Goal: Task Accomplishment & Management: Use online tool/utility

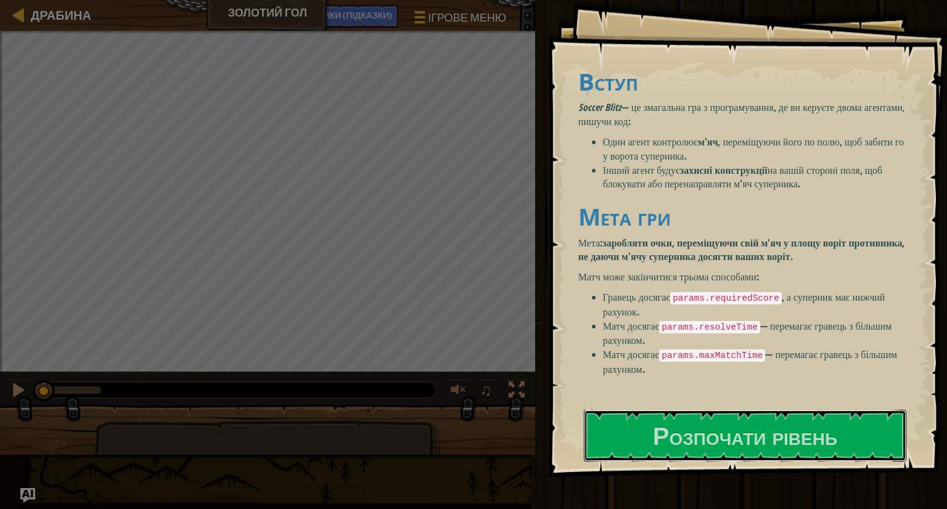
click at [631, 410] on button "Розпочати рівень" at bounding box center [745, 436] width 322 height 52
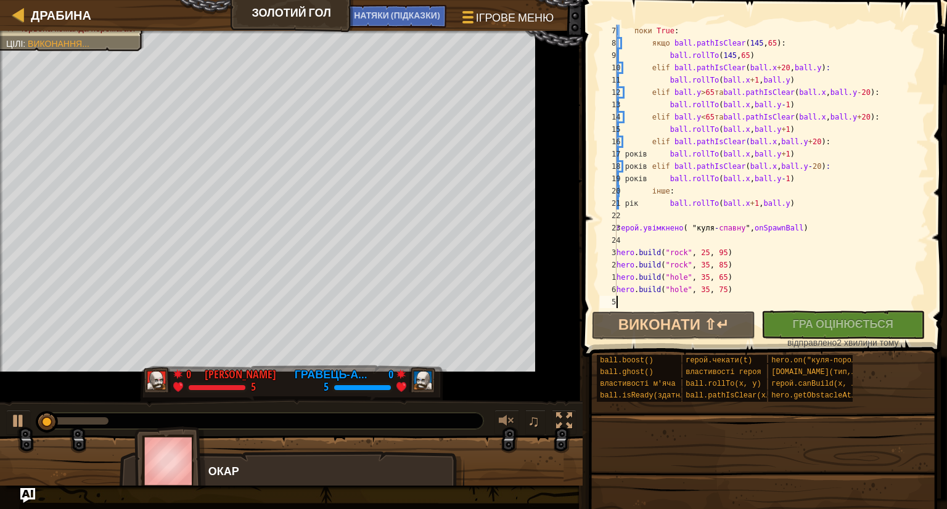
scroll to position [74, 0]
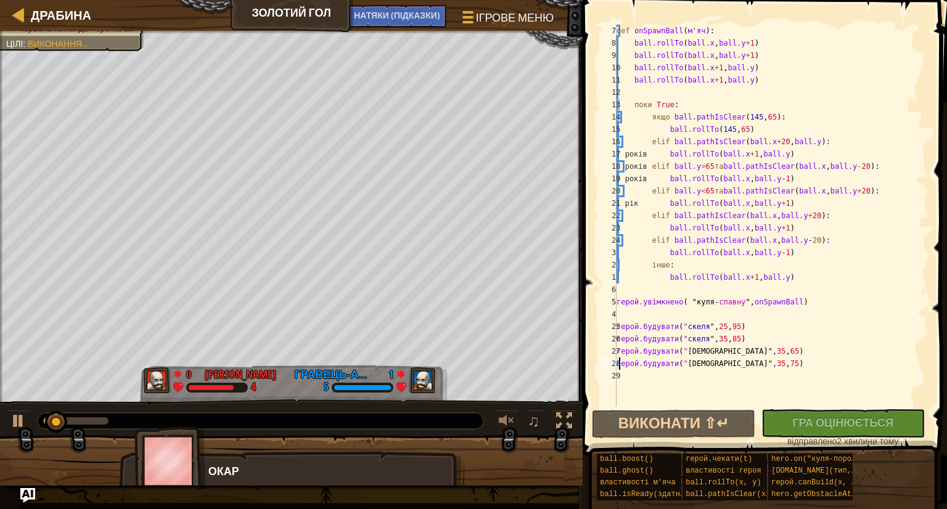
drag, startPoint x: 758, startPoint y: 365, endPoint x: 806, endPoint y: 363, distance: 47.5
click at [806, 363] on div "def onSpawnBall ( м'яч ) : ball.rollTo ( ball.x , ball.y + 1 ) ​ ​ ​ ​ ​ ​ ball…" at bounding box center [771, 228] width 314 height 407
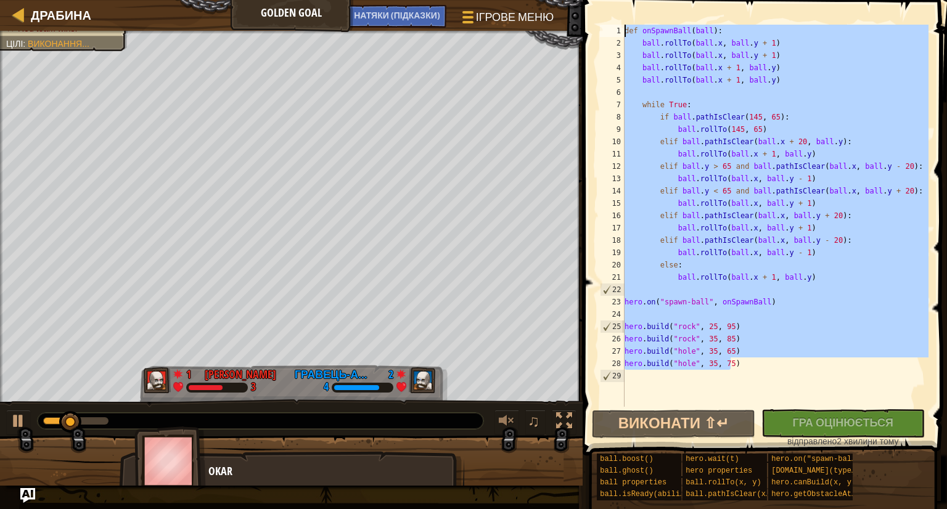
drag, startPoint x: 710, startPoint y: 363, endPoint x: 587, endPoint y: -48, distance: 429.2
click at [587, 0] on html "Драбина Golden Goal Ігрове меню Готово НАТЯКИ (Підказки) Ask AI 1 ההההההההההההה…" at bounding box center [473, 0] width 947 height 0
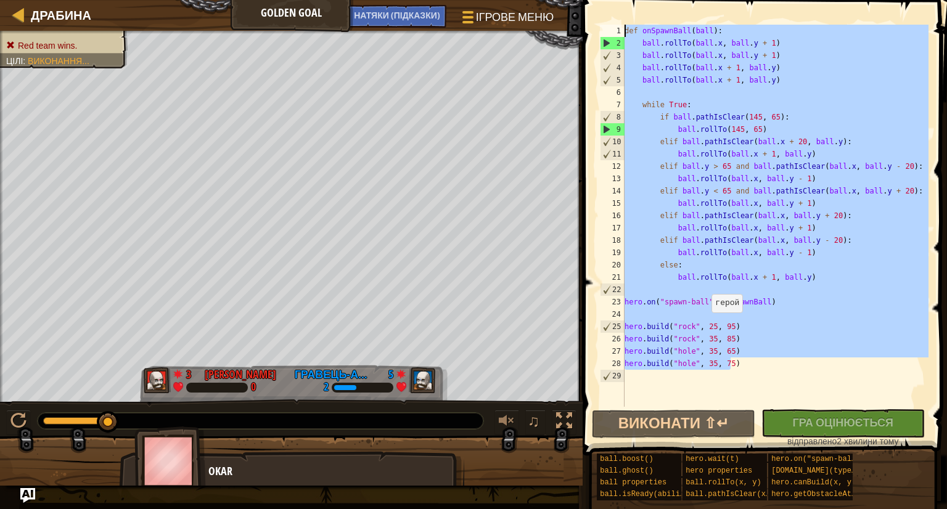
click at [705, 325] on div "def onSpawnBall ( ball ) : ball . rollTo ( ball . x , ball . y + 1 ) ball . rol…" at bounding box center [775, 216] width 306 height 382
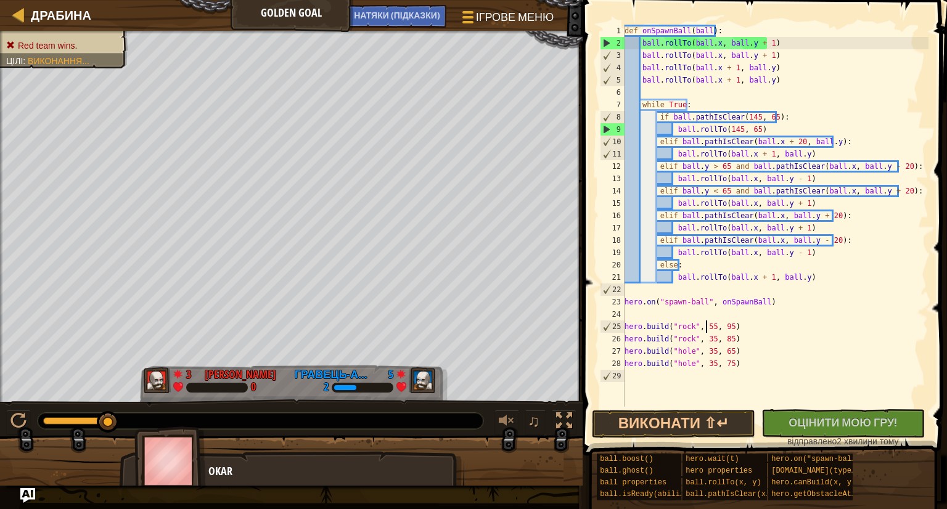
scroll to position [6, 6]
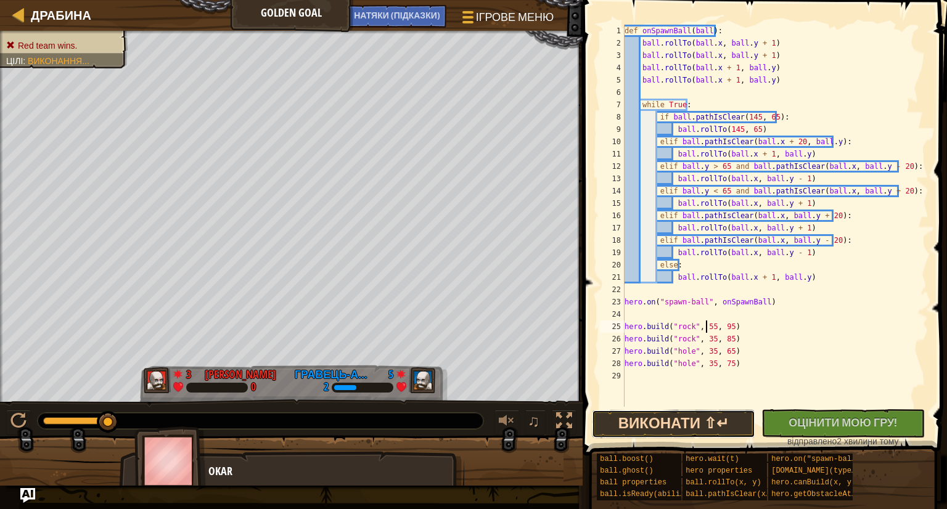
click at [693, 424] on button "Виконати ⇧↵" at bounding box center [673, 424] width 163 height 28
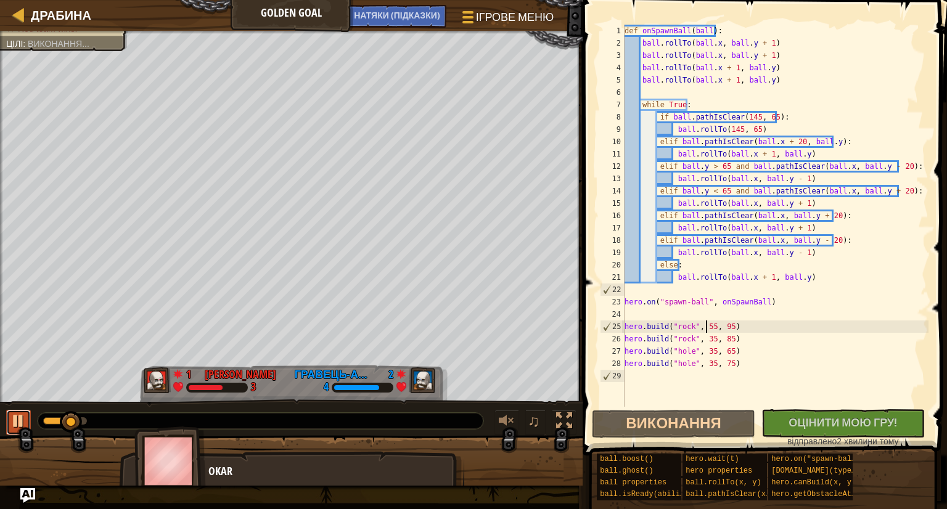
click at [20, 419] on div at bounding box center [18, 421] width 16 height 16
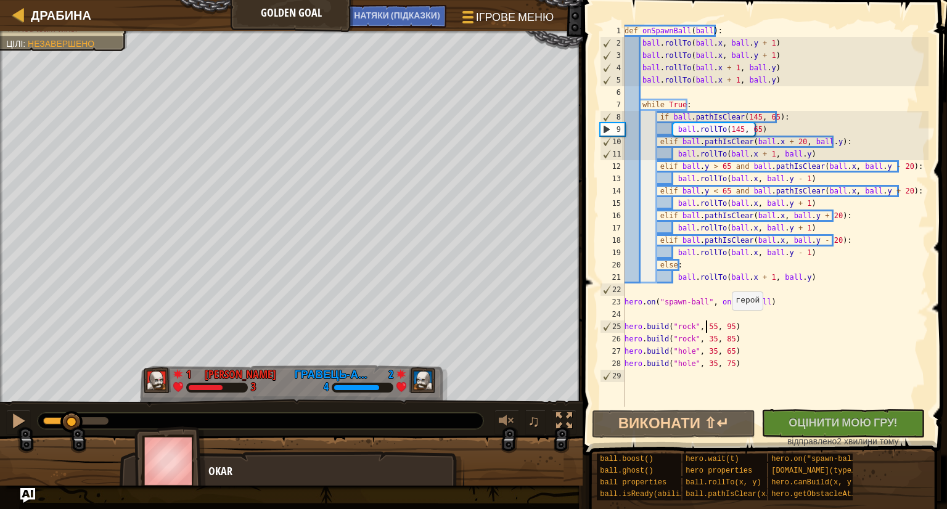
click at [725, 322] on div "def onSpawnBall ( ball ) : ball . rollTo ( ball . x , ball . y + 1 ) ball . rol…" at bounding box center [775, 228] width 307 height 407
click at [720, 321] on div "def onSpawnBall ( ball ) : ball . rollTo ( ball . x , ball . y + 1 ) ball . rol…" at bounding box center [775, 228] width 307 height 407
drag, startPoint x: 720, startPoint y: 322, endPoint x: 732, endPoint y: 324, distance: 11.8
click at [720, 323] on div "def onSpawnBall ( ball ) : ball . rollTo ( ball . x , ball . y + 1 ) ball . rol…" at bounding box center [775, 228] width 307 height 407
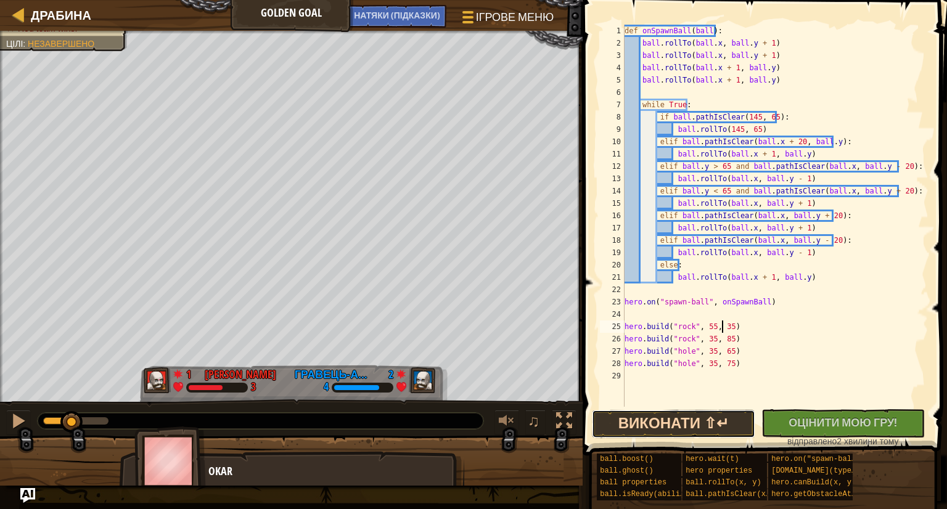
click at [676, 421] on button "Виконати ⇧↵" at bounding box center [673, 424] width 163 height 28
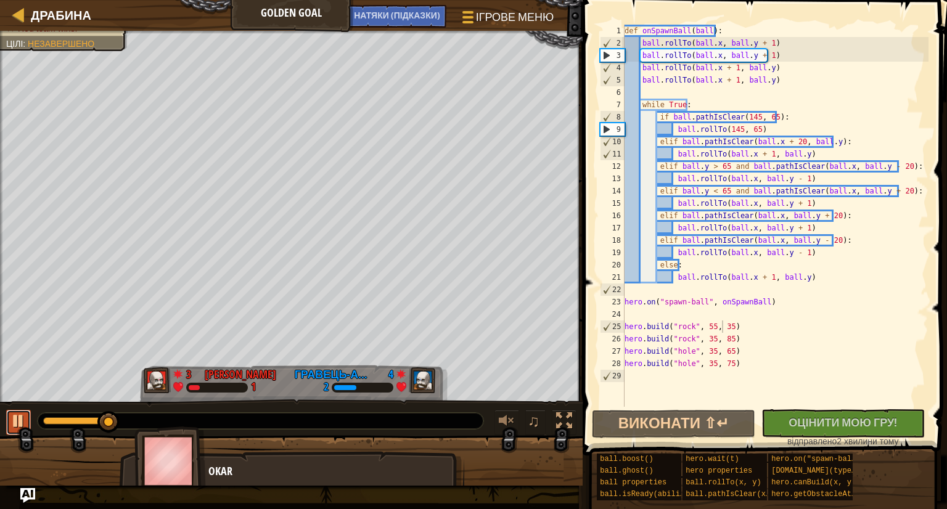
click at [14, 422] on div at bounding box center [18, 421] width 16 height 16
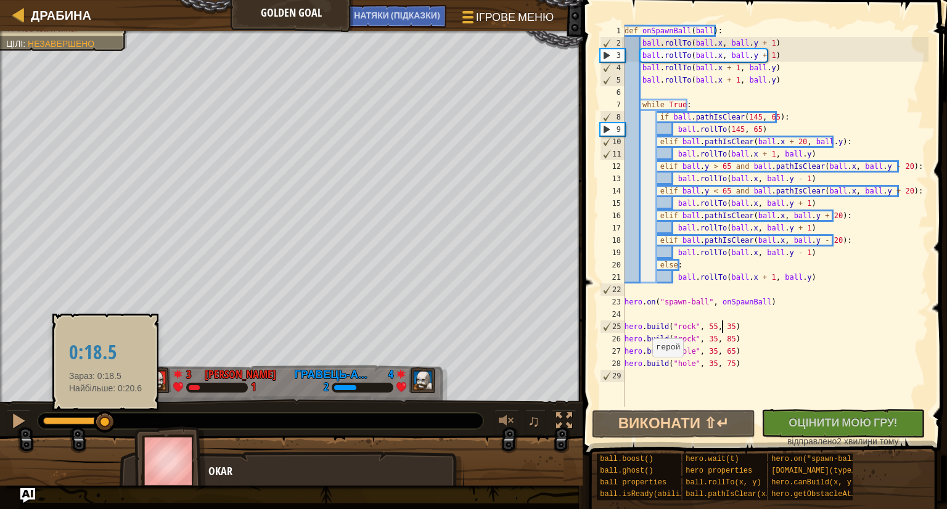
click at [105, 420] on div at bounding box center [105, 422] width 22 height 22
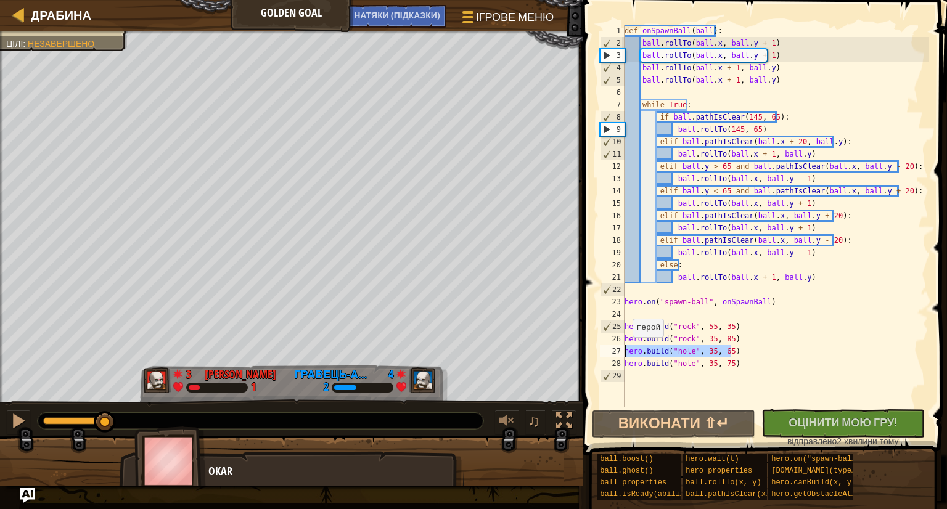
drag, startPoint x: 701, startPoint y: 350, endPoint x: 602, endPoint y: 348, distance: 99.3
click at [602, 348] on div "[DOMAIN_NAME]("rock", 55, 35) 1 2 3 4 5 6 7 8 9 10 11 12 13 14 15 16 17 18 19 2…" at bounding box center [762, 216] width 331 height 382
click at [638, 368] on div "def onSpawnBall ( ball ) : ball . rollTo ( ball . x , ball . y + 1 ) ball . rol…" at bounding box center [775, 228] width 307 height 407
paste textarea "[DOMAIN_NAME]("hole", 35, 65)"
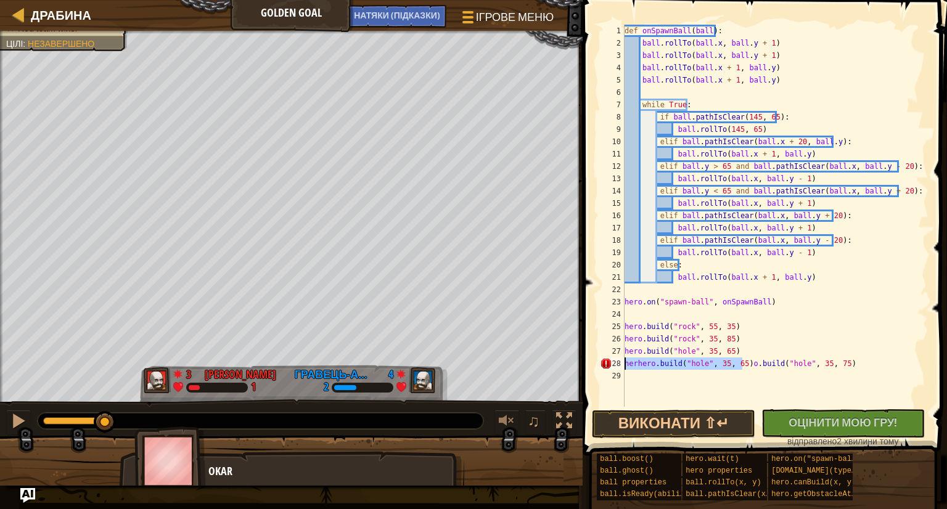
drag, startPoint x: 742, startPoint y: 362, endPoint x: 601, endPoint y: 363, distance: 141.8
click at [601, 363] on div "[DOMAIN_NAME]("hole", 35, 65)[DOMAIN_NAME]("hole", 35, 75) 1 2 3 4 5 6 7 8 9 10…" at bounding box center [762, 216] width 331 height 382
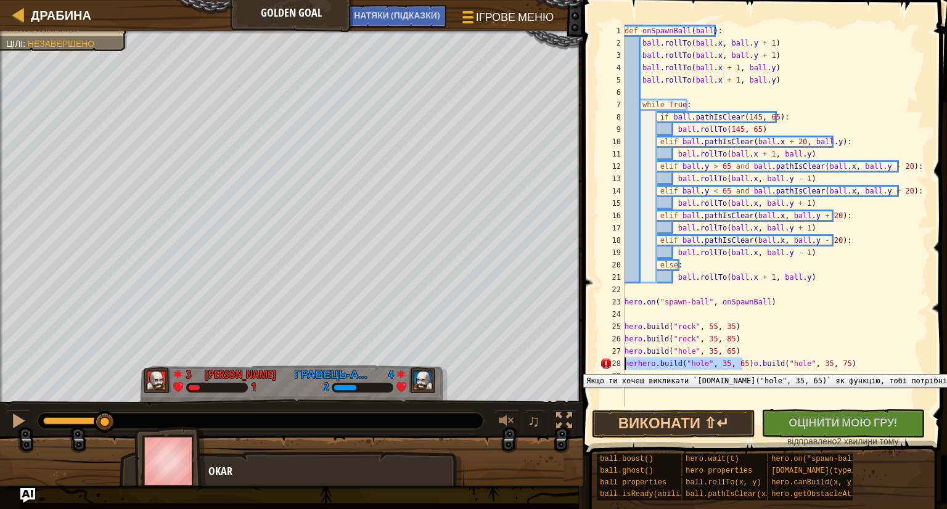
scroll to position [6, 7]
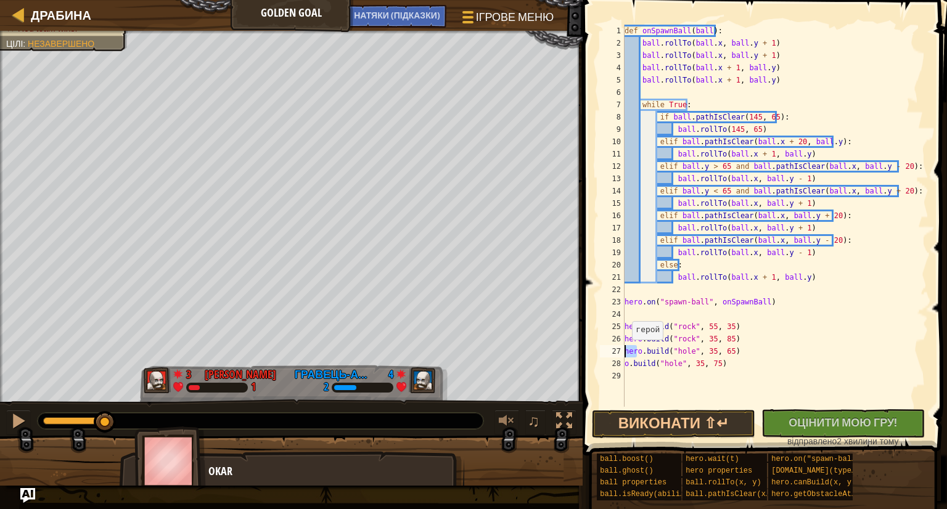
drag, startPoint x: 636, startPoint y: 351, endPoint x: 615, endPoint y: 352, distance: 21.0
click at [615, 352] on div "[DOMAIN_NAME]("hole", 35, 75) 1 2 3 4 5 6 7 8 9 10 11 12 13 14 15 16 17 18 19 2…" at bounding box center [762, 216] width 331 height 382
click at [626, 362] on div "def onSpawnBall ( ball ) : ball . rollTo ( ball . x , ball . y + 1 ) ball . rol…" at bounding box center [775, 228] width 307 height 407
paste textarea "her"
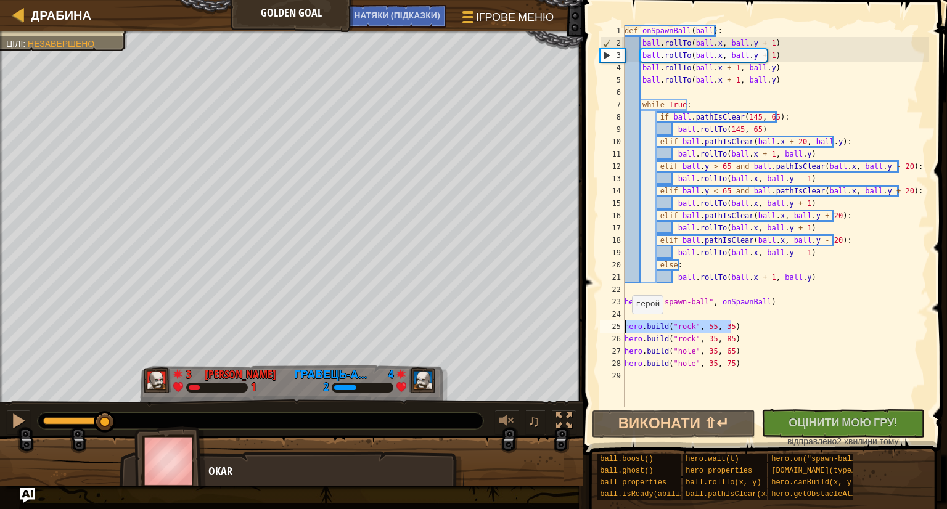
drag, startPoint x: 732, startPoint y: 327, endPoint x: 615, endPoint y: 326, distance: 117.2
click at [615, 326] on div "[DOMAIN_NAME]("hole", 35, 75) 1 2 3 4 5 6 7 8 9 10 11 12 13 14 15 16 17 18 19 2…" at bounding box center [762, 216] width 331 height 382
click at [637, 368] on div "def onSpawnBall ( ball ) : ball . rollTo ( ball . x , ball . y + 1 ) ball . rol…" at bounding box center [775, 228] width 307 height 407
type textarea "[DOMAIN_NAME]("hole", 35, 75)"
click at [639, 371] on div "def onSpawnBall ( ball ) : ball . rollTo ( ball . x , ball . y + 1 ) ball . rol…" at bounding box center [775, 228] width 307 height 407
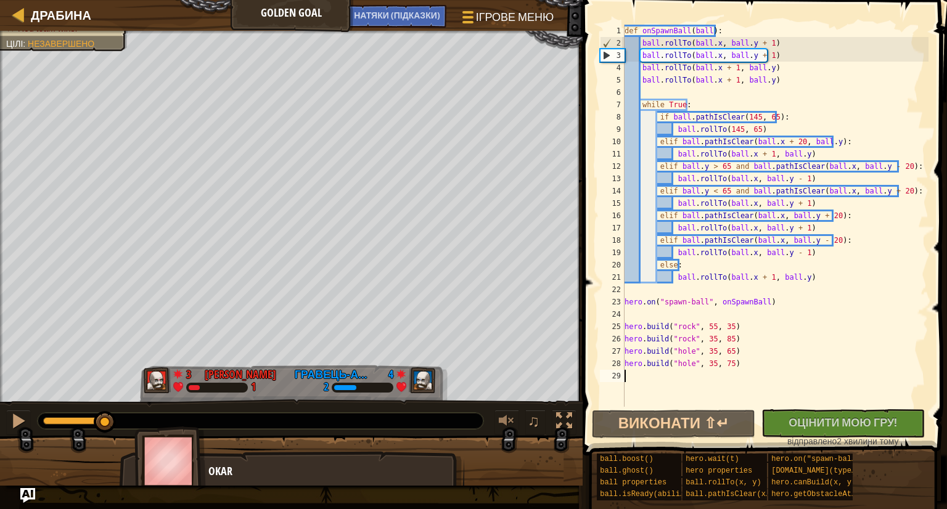
scroll to position [6, 0]
paste textarea "[DOMAIN_NAME]("rock", 55, 35)"
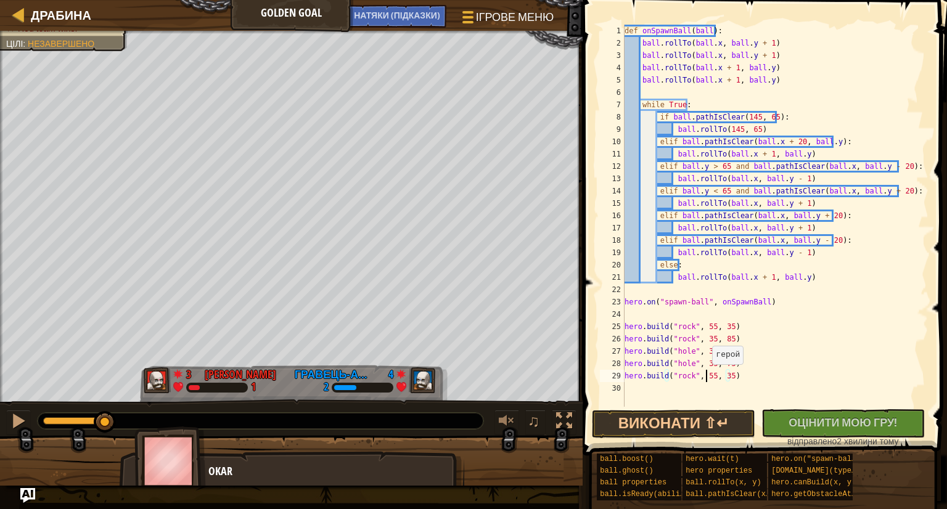
click at [705, 377] on div "def onSpawnBall ( ball ) : ball . rollTo ( ball . x , ball . y + 1 ) ball . rol…" at bounding box center [775, 228] width 307 height 407
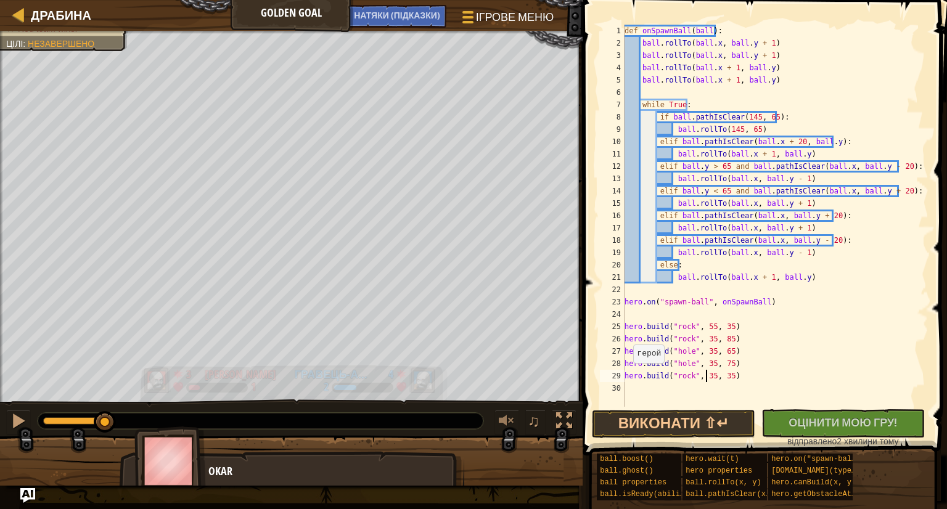
scroll to position [6, 6]
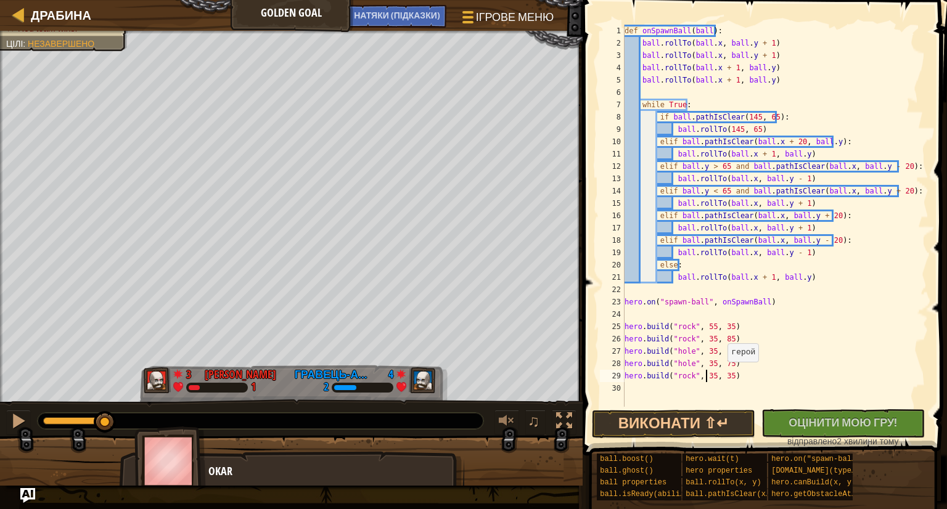
click at [722, 374] on div "def onSpawnBall ( ball ) : ball . rollTo ( ball . x , ball . y + 1 ) ball . rol…" at bounding box center [775, 228] width 307 height 407
click at [723, 428] on button "Виконати ⇧↵" at bounding box center [673, 424] width 163 height 28
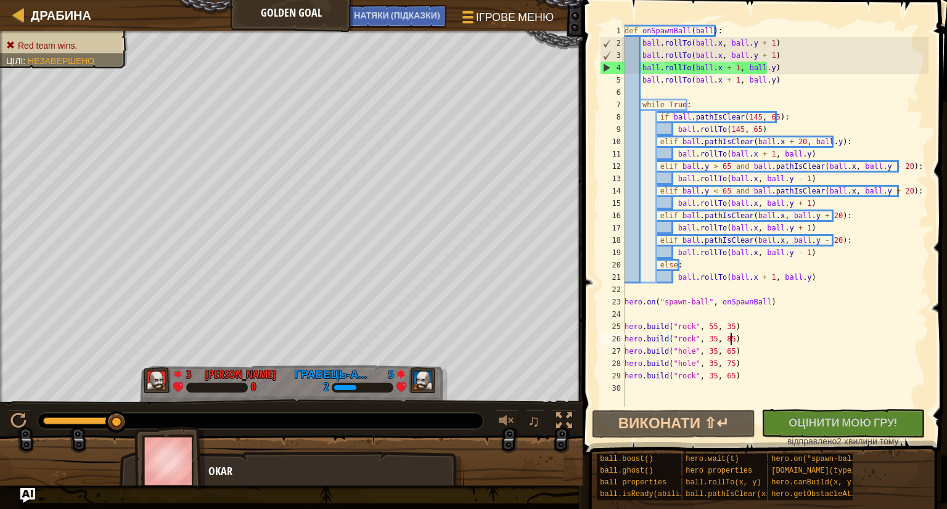
click at [732, 338] on div "def onSpawnBall ( ball ) : ball . rollTo ( ball . x , ball . y + 1 ) ball . rol…" at bounding box center [775, 228] width 307 height 407
drag, startPoint x: 731, startPoint y: 350, endPoint x: 617, endPoint y: 347, distance: 113.5
click at [617, 347] on div "[DOMAIN_NAME]("rock", 35, 85) 1 2 3 4 5 6 7 8 9 10 11 12 13 14 15 16 17 18 19 2…" at bounding box center [762, 216] width 331 height 382
type textarea "[DOMAIN_NAME]("hole", 35, 65)"
click at [655, 387] on div "def onSpawnBall ( ball ) : ball . rollTo ( ball . x , ball . y + 1 ) ball . rol…" at bounding box center [775, 228] width 307 height 407
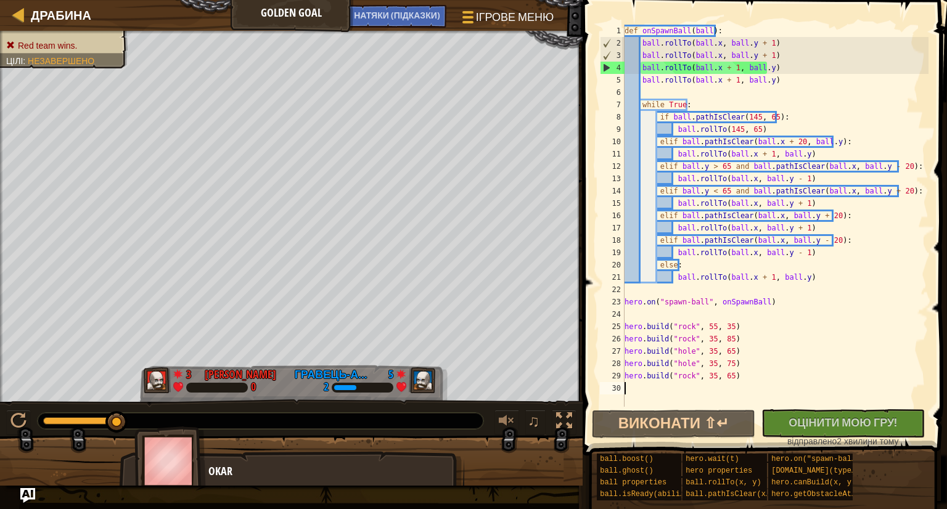
scroll to position [6, 0]
paste textarea "[DOMAIN_NAME]("hole", 35, 65)"
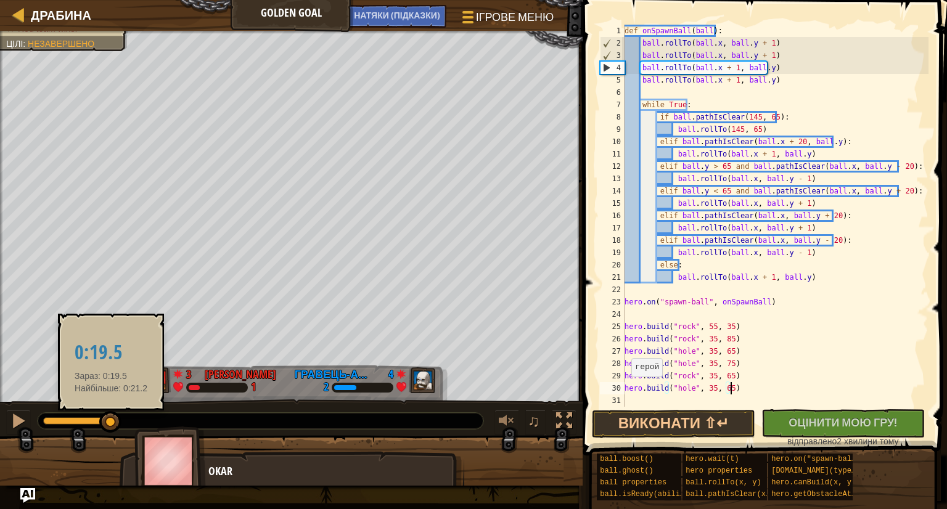
click at [111, 424] on div at bounding box center [110, 422] width 22 height 22
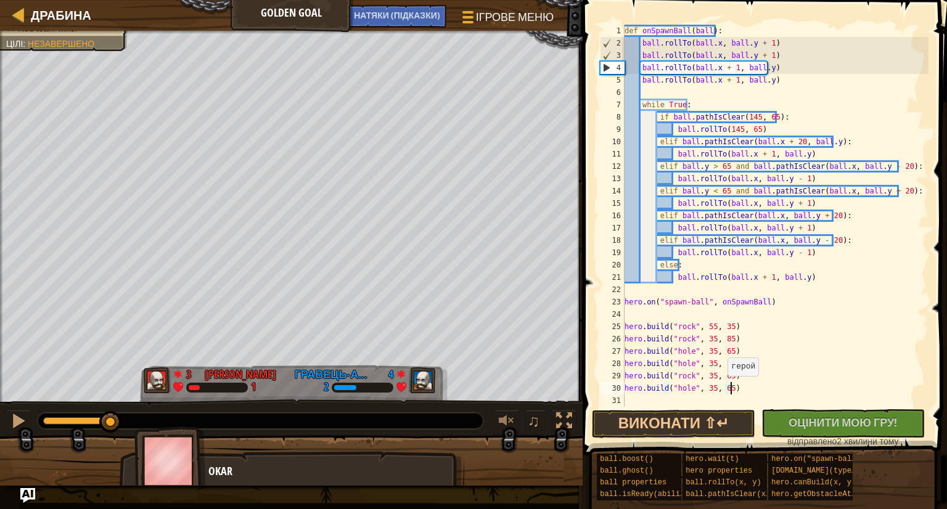
click at [721, 388] on div "def onSpawnBall ( ball ) : ball . rollTo ( ball . x , ball . y + 1 ) ball . rol…" at bounding box center [775, 228] width 307 height 407
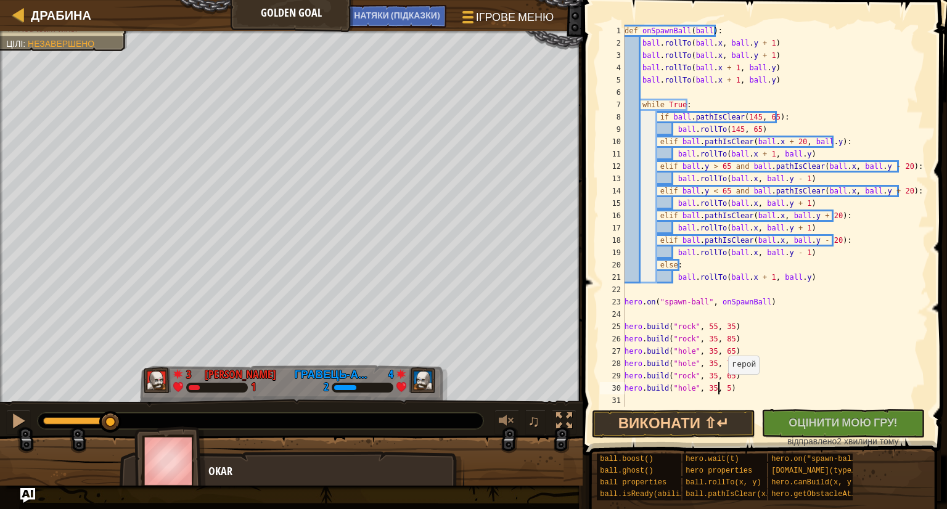
drag, startPoint x: 721, startPoint y: 387, endPoint x: 737, endPoint y: 400, distance: 21.0
click at [721, 387] on div "def onSpawnBall ( ball ) : ball . rollTo ( ball . x , ball . y + 1 ) ball . rol…" at bounding box center [775, 228] width 307 height 407
click at [734, 433] on button "Виконати ⇧↵" at bounding box center [673, 424] width 163 height 28
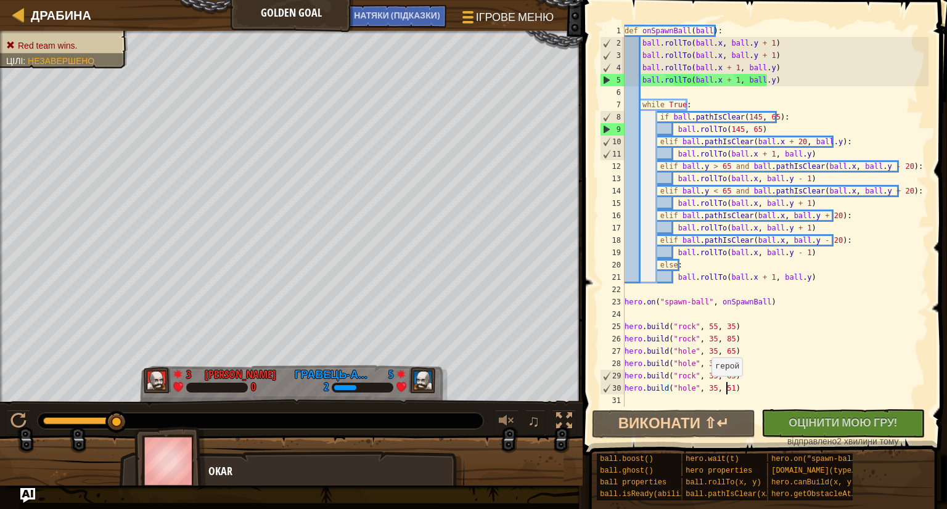
click at [702, 387] on div "def onSpawnBall ( ball ) : ball . rollTo ( ball . x , ball . y + 1 ) ball . rol…" at bounding box center [775, 228] width 307 height 407
click at [705, 387] on div "def onSpawnBall ( ball ) : ball . rollTo ( ball . x , ball . y + 1 ) ball . rol…" at bounding box center [775, 228] width 307 height 407
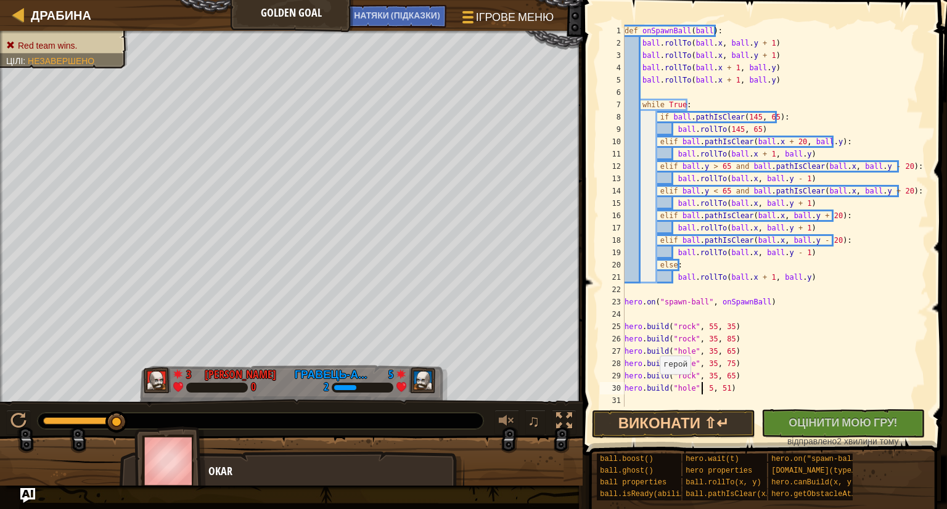
scroll to position [6, 7]
click at [725, 388] on div "def onSpawnBall ( ball ) : ball . rollTo ( ball . x , ball . y + 1 ) ball . rol…" at bounding box center [775, 228] width 307 height 407
click at [660, 417] on button "Виконати ⇧↵" at bounding box center [673, 424] width 163 height 28
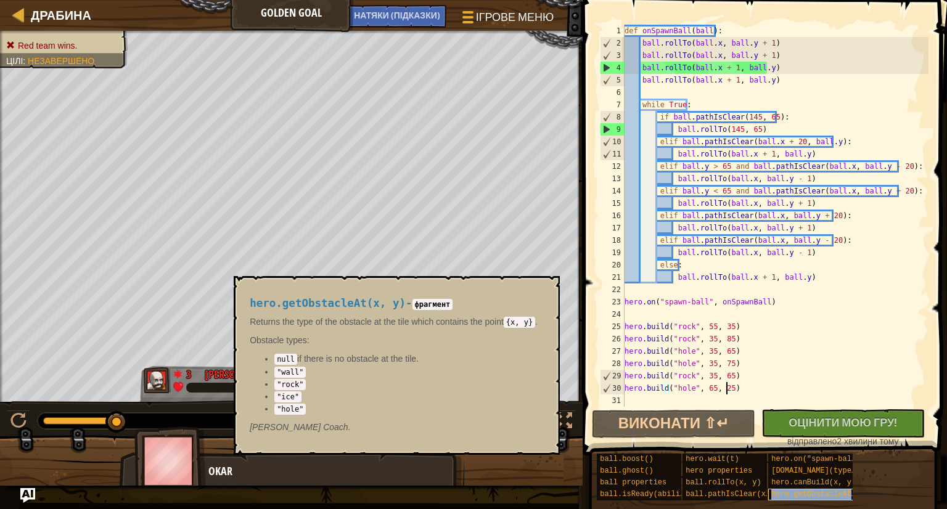
click at [791, 490] on span "hero.getObstacleAt(x, y)" at bounding box center [824, 494] width 107 height 9
drag, startPoint x: 292, startPoint y: 393, endPoint x: 279, endPoint y: 397, distance: 13.6
click at [279, 397] on code ""ice"" at bounding box center [287, 397] width 27 height 11
copy code "ice"
drag, startPoint x: 687, startPoint y: 388, endPoint x: 673, endPoint y: 388, distance: 14.2
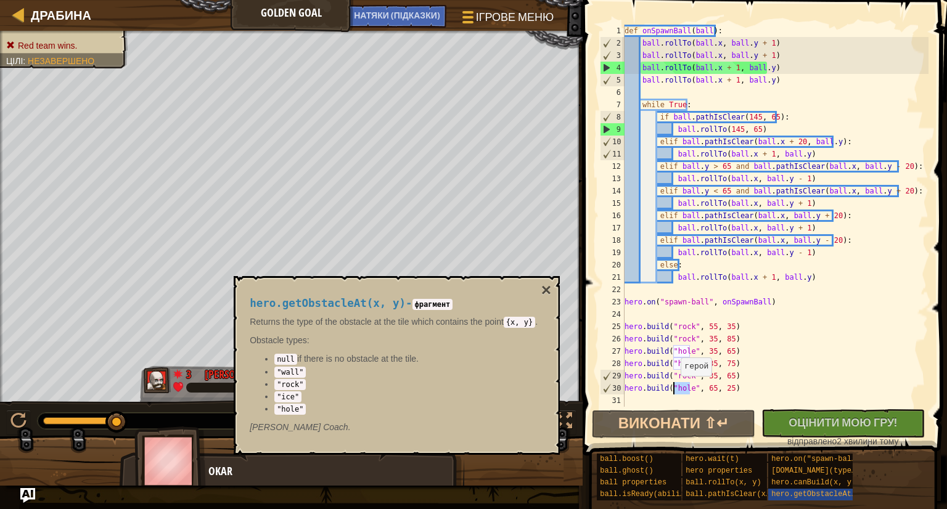
click at [673, 388] on div "def onSpawnBall ( ball ) : ball . rollTo ( ball . x , ball . y + 1 ) ball . rol…" at bounding box center [775, 228] width 307 height 407
paste textarea "ic"
click at [697, 419] on button "Виконати ⇧↵" at bounding box center [673, 424] width 163 height 28
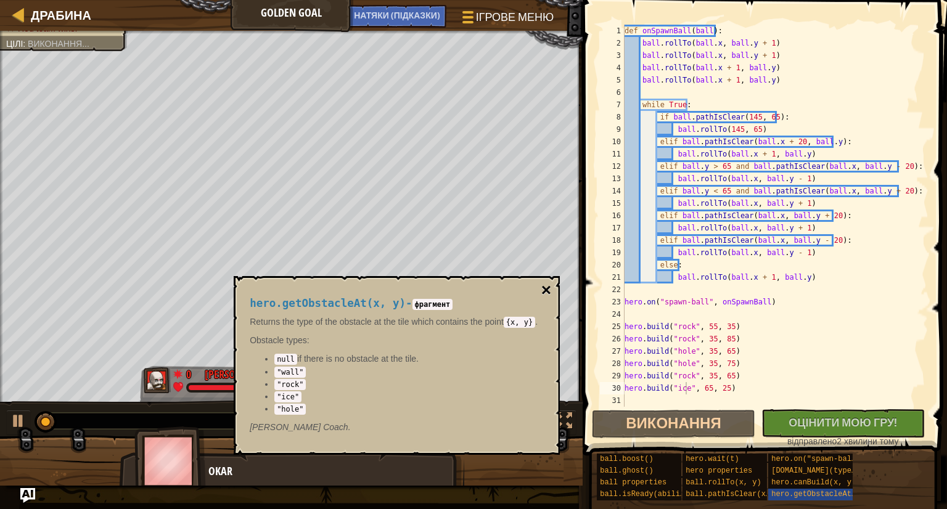
click at [549, 292] on button "×" at bounding box center [546, 290] width 10 height 17
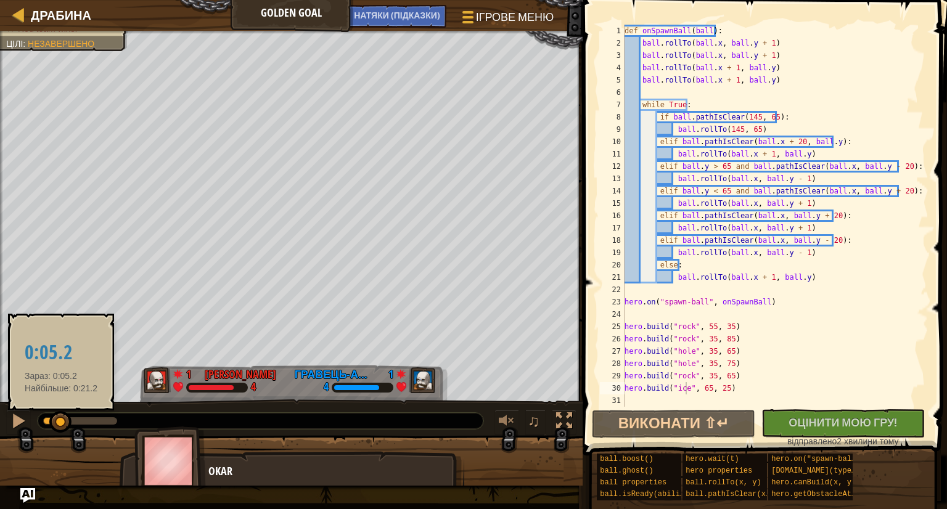
drag, startPoint x: 118, startPoint y: 422, endPoint x: 61, endPoint y: 417, distance: 56.9
click at [61, 417] on div at bounding box center [60, 422] width 22 height 22
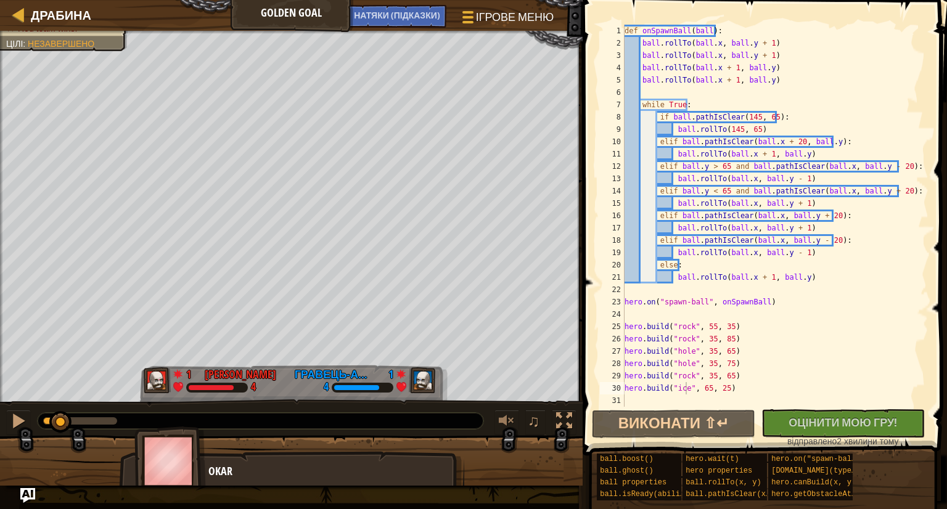
type textarea "[DOMAIN_NAME]("rock", 55, 35)"
drag, startPoint x: 731, startPoint y: 325, endPoint x: 602, endPoint y: 332, distance: 129.7
click at [602, 332] on div "[DOMAIN_NAME]("rock", 55, 35) 1 2 3 4 5 6 7 8 9 10 11 12 13 14 15 16 17 18 19 2…" at bounding box center [762, 216] width 331 height 382
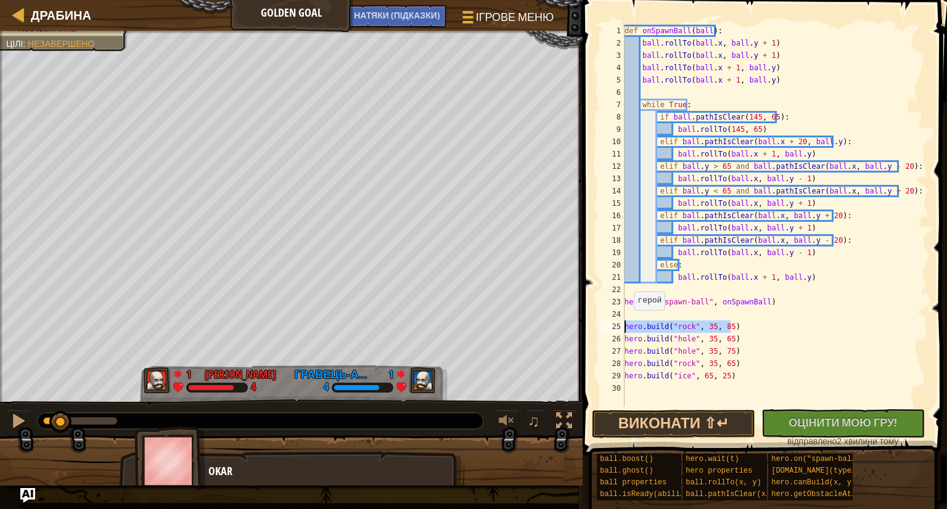
drag, startPoint x: 731, startPoint y: 326, endPoint x: 607, endPoint y: 322, distance: 124.6
click at [607, 322] on div "1 2 3 4 5 6 7 8 9 10 11 12 13 14 15 16 17 18 19 20 21 22 23 24 25 26 27 28 29 3…" at bounding box center [762, 216] width 331 height 382
type textarea "[DOMAIN_NAME]("rock", 35, 85)"
click at [740, 326] on div "def onSpawnBall ( ball ) : ball . rollTo ( ball . x , ball . y + 1 ) ball . rol…" at bounding box center [775, 216] width 306 height 382
paste textarea "[DOMAIN_NAME]("rock", 35, 85)"
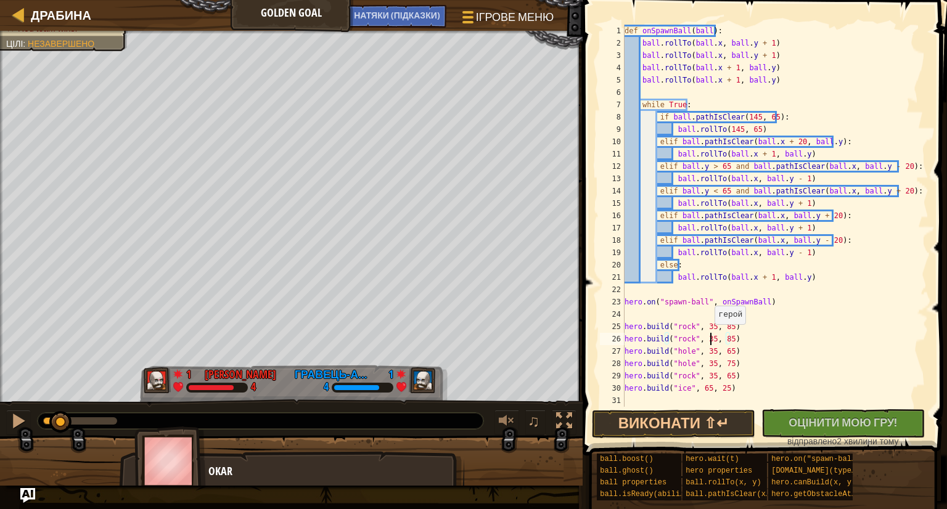
click at [708, 336] on div "def onSpawnBall ( ball ) : ball . rollTo ( ball . x , ball . y + 1 ) ball . rol…" at bounding box center [775, 228] width 307 height 407
click at [704, 336] on div "def onSpawnBall ( ball ) : ball . rollTo ( ball . x , ball . y + 1 ) ball . rol…" at bounding box center [775, 228] width 307 height 407
click at [700, 387] on div "def onSpawnBall ( ball ) : ball . rollTo ( ball . x , ball . y + 1 ) ball . rol…" at bounding box center [775, 228] width 307 height 407
drag, startPoint x: 705, startPoint y: 337, endPoint x: 723, endPoint y: 348, distance: 20.5
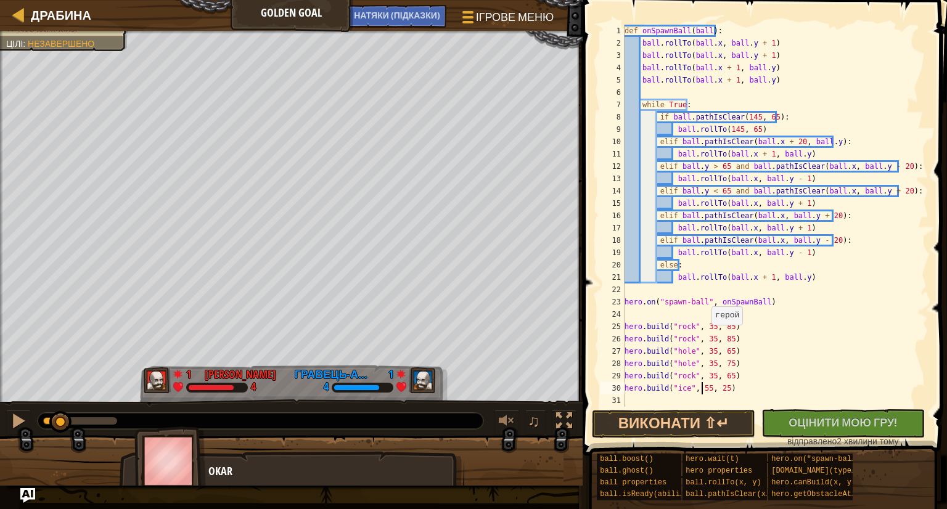
click at [706, 338] on div "def onSpawnBall ( ball ) : ball . rollTo ( ball . x , ball . y + 1 ) ball . rol…" at bounding box center [775, 228] width 307 height 407
click at [723, 338] on div "def onSpawnBall ( ball ) : ball . rollTo ( ball . x , ball . y + 1 ) ball . rol…" at bounding box center [775, 228] width 307 height 407
type textarea "[DOMAIN_NAME]("rock", 55, 105)"
click at [723, 420] on button "Виконати ⇧↵" at bounding box center [673, 424] width 163 height 28
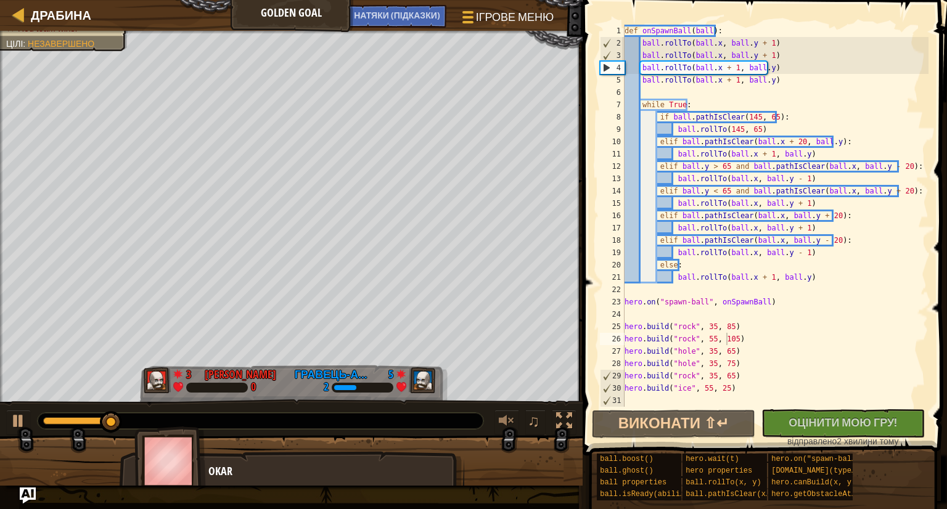
click at [28, 496] on img "Ask AI" at bounding box center [28, 496] width 16 height 16
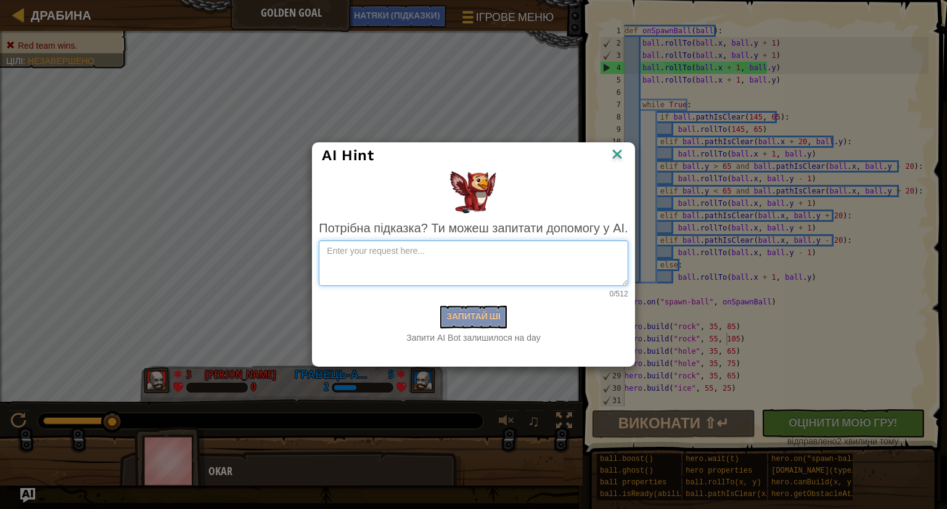
click at [405, 250] on textarea at bounding box center [473, 263] width 309 height 46
type textarea "Як зробити так щоб стіна будувалась наперед за траекторією кульку суперника"
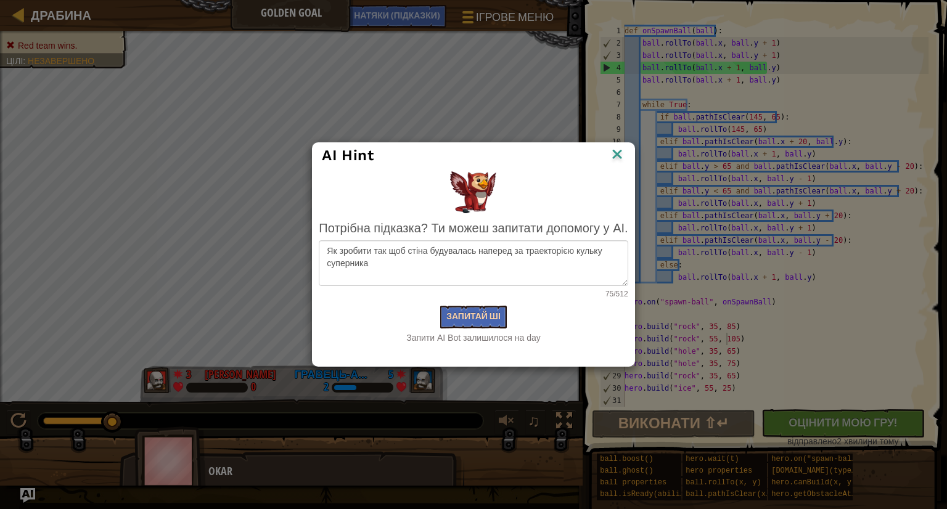
click at [480, 308] on div "Потрібна підказка? Ти можеш запитати допомогу у AI. Як зробити так щоб стіна бу…" at bounding box center [473, 281] width 309 height 125
click at [481, 313] on button "Запитай ШІ" at bounding box center [473, 317] width 67 height 23
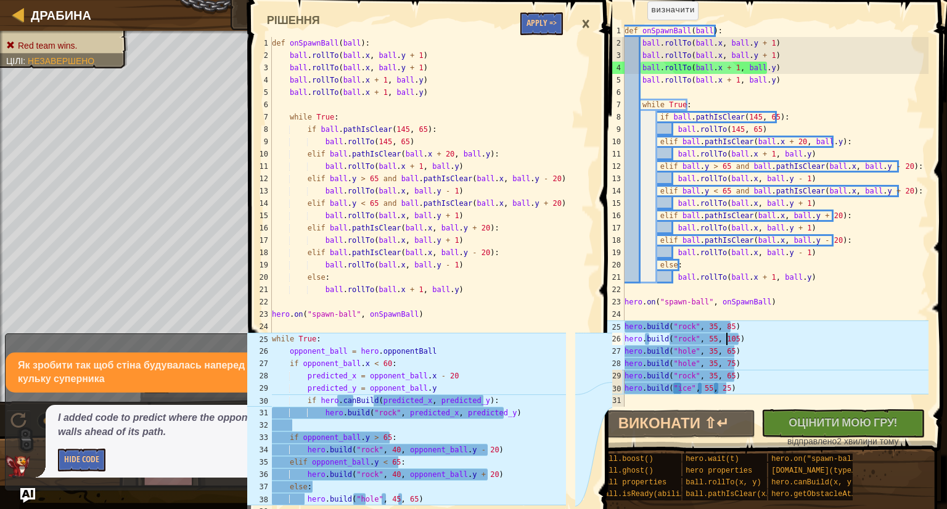
scroll to position [12, 0]
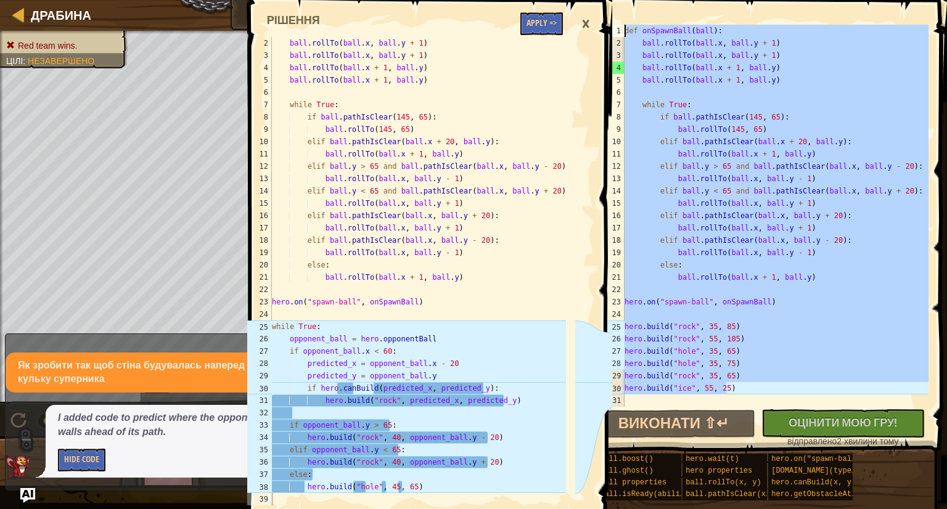
drag, startPoint x: 732, startPoint y: 390, endPoint x: 557, endPoint y: -24, distance: 449.8
click at [557, 0] on html "Драбина Golden Goal Ігрове меню Готово НАТЯКИ (Підказки) Ask AI 2 3 4 5 6 7 8 9…" at bounding box center [473, 0] width 947 height 0
type textarea "def onSpawnBall(ball): ball.rollTo(ball.x, ball.y + 1)"
click at [536, 27] on button "Apply =>" at bounding box center [541, 23] width 43 height 23
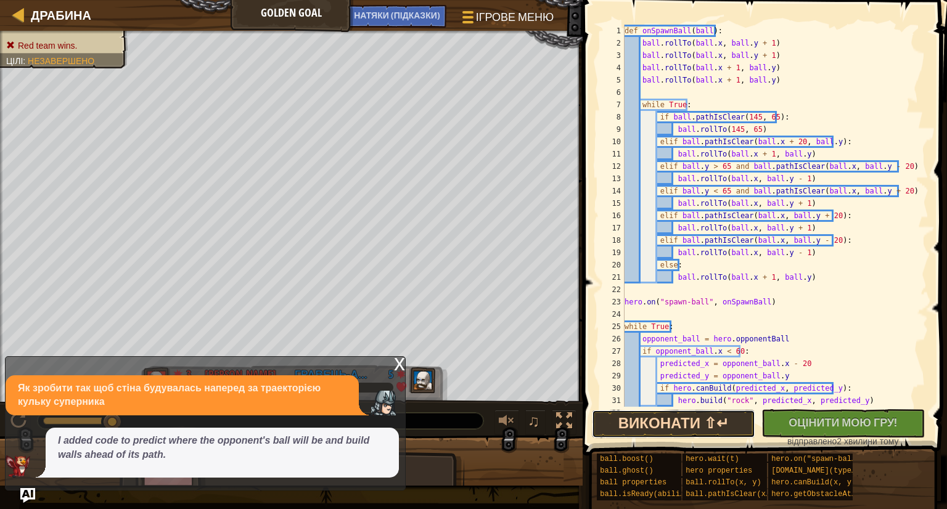
click at [690, 430] on button "Виконати ⇧↵" at bounding box center [673, 424] width 163 height 28
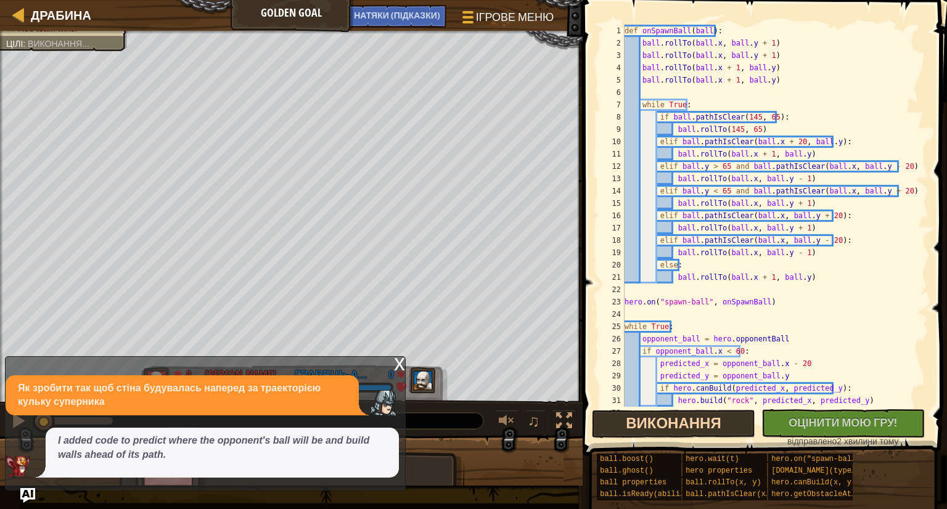
scroll to position [6, 0]
click at [27, 495] on img "Ask AI" at bounding box center [28, 496] width 16 height 16
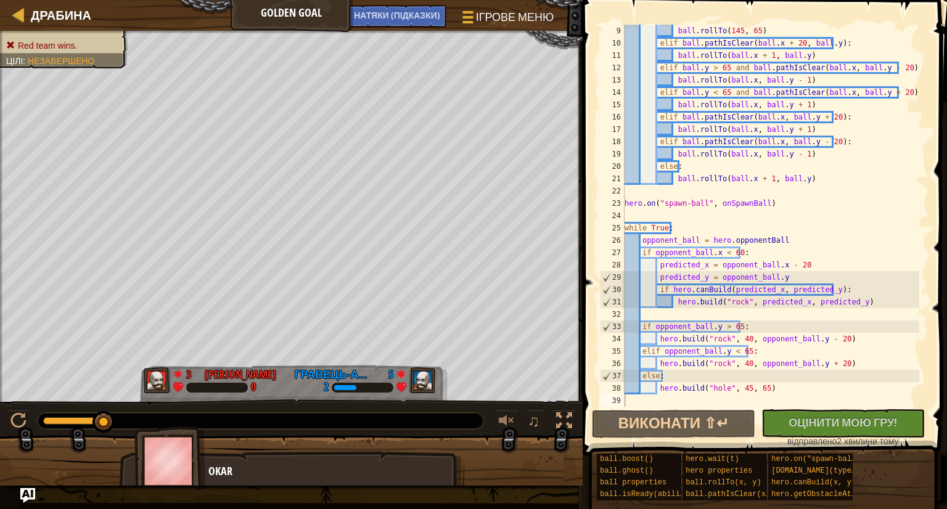
scroll to position [99, 0]
click at [644, 431] on button "Виконати ⇧↵" at bounding box center [673, 424] width 163 height 28
click at [379, 21] on div "НАТЯКИ (Підказки)" at bounding box center [397, 16] width 99 height 23
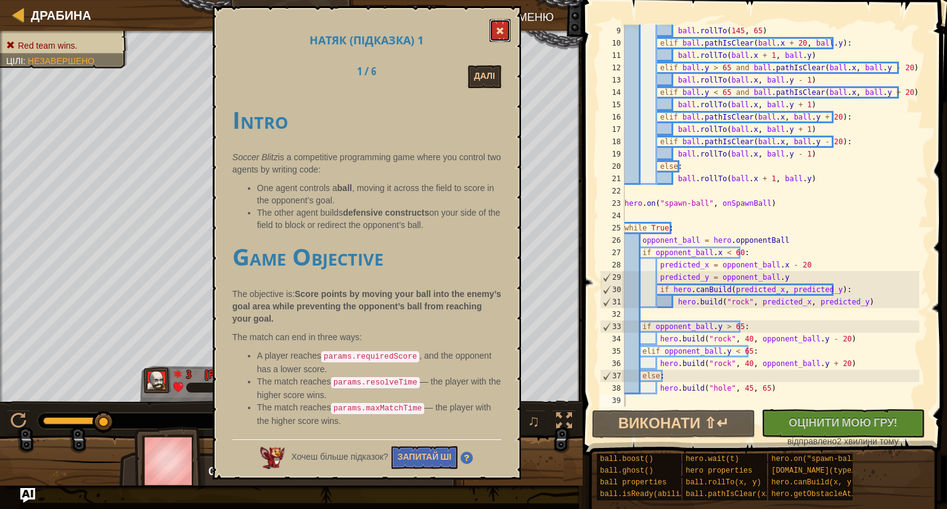
click at [507, 35] on button at bounding box center [500, 30] width 21 height 23
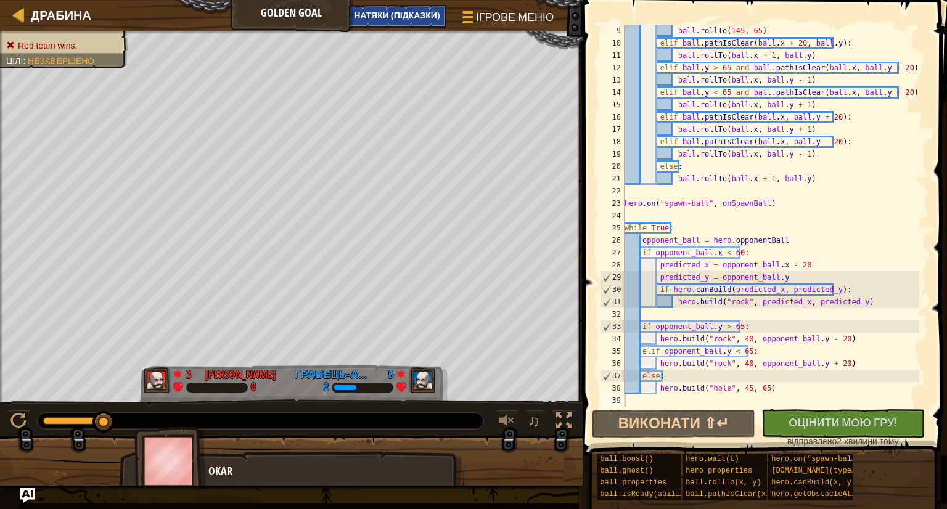
click at [394, 22] on div "НАТЯКИ (Підказки)" at bounding box center [397, 16] width 99 height 23
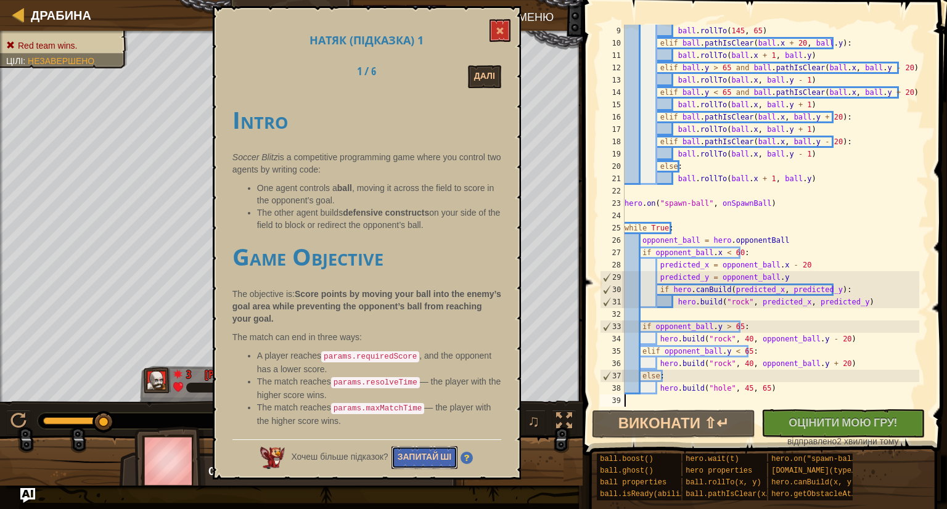
click at [444, 461] on button "Запитай ШІ" at bounding box center [425, 457] width 67 height 23
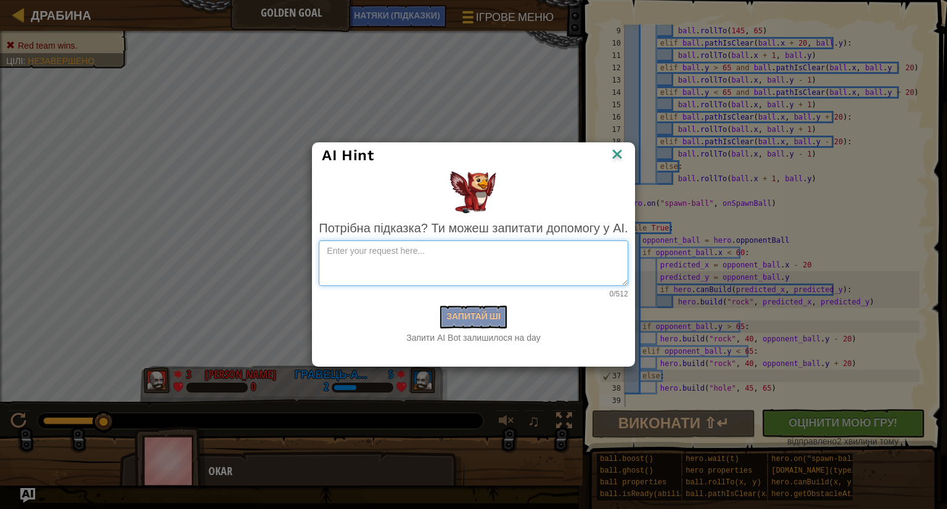
click at [475, 252] on textarea at bounding box center [473, 263] width 309 height 46
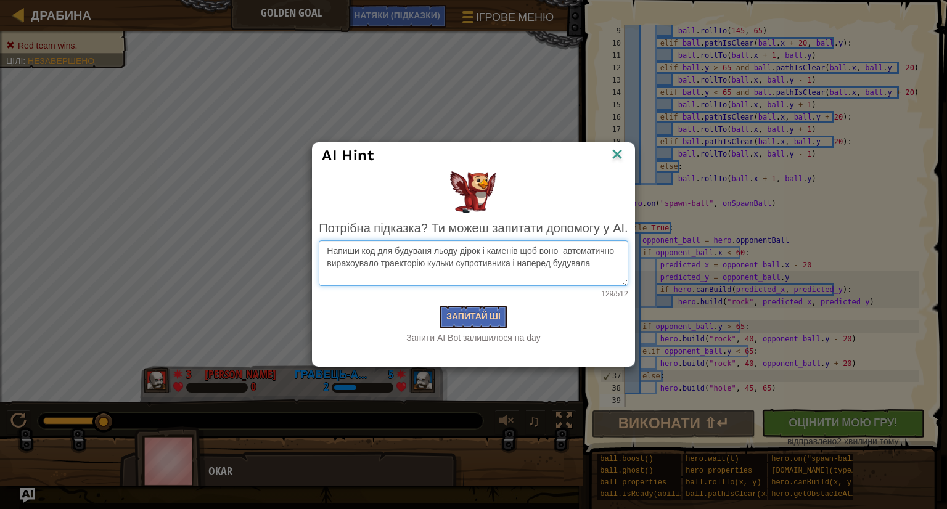
type textarea "Напиши код для будуваня льоду дірок і каменів щоб воно автоматично вирахоувало …"
click at [496, 311] on button "Запитай ШІ" at bounding box center [473, 317] width 67 height 23
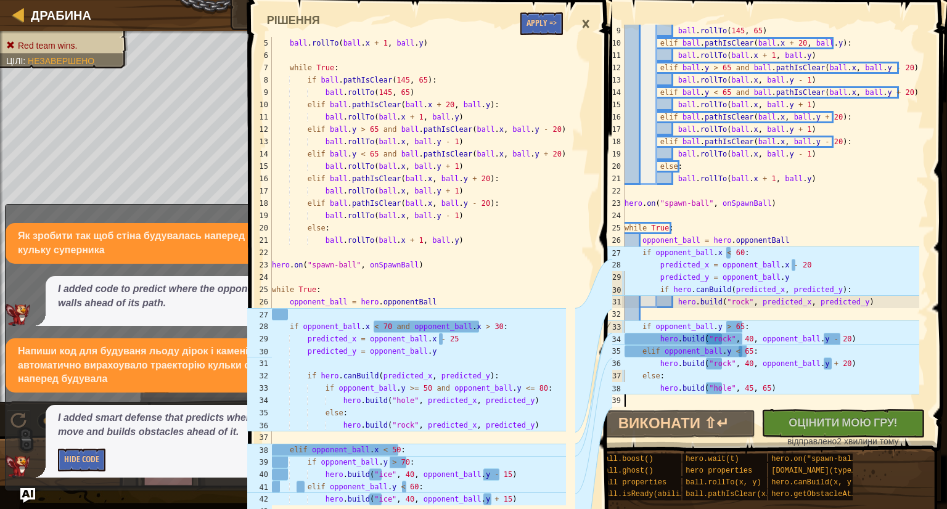
scroll to position [12, 0]
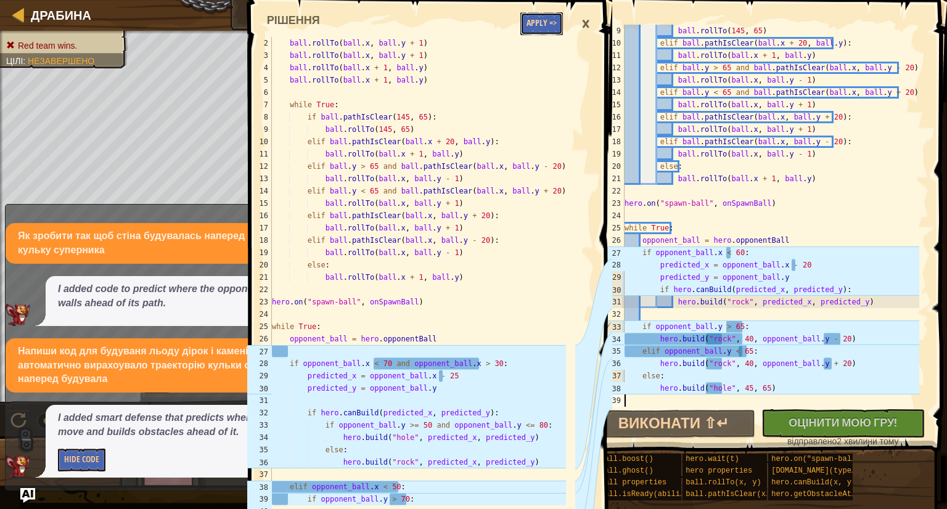
click at [539, 24] on button "Apply =>" at bounding box center [541, 23] width 43 height 23
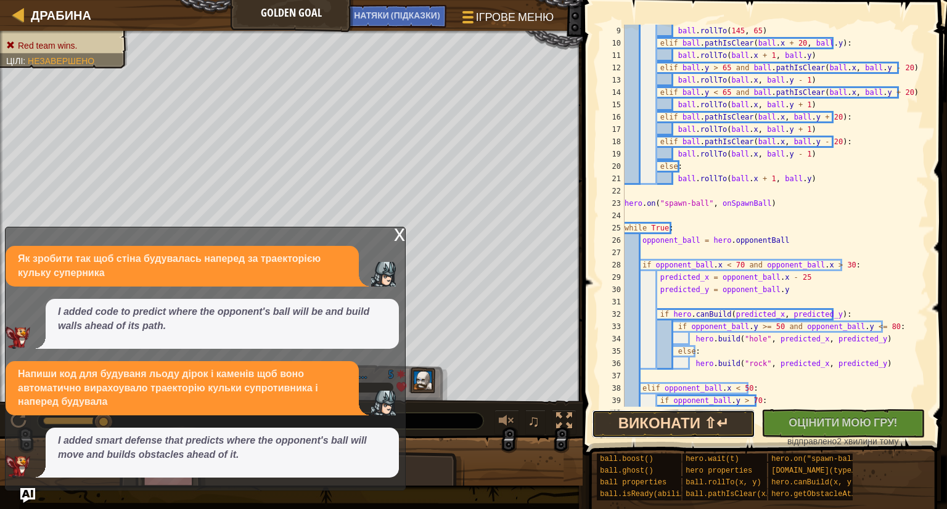
click at [718, 422] on button "Виконати ⇧↵" at bounding box center [673, 424] width 163 height 28
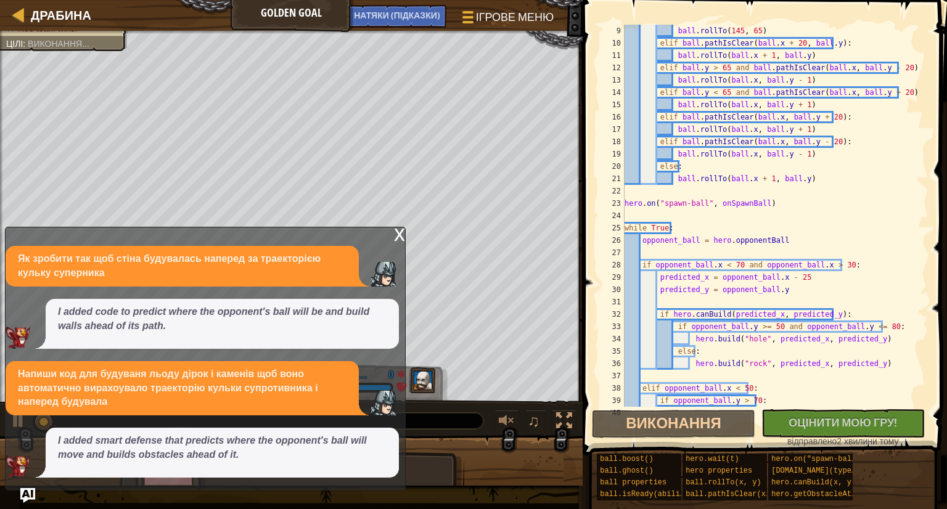
click at [398, 240] on div "x" at bounding box center [399, 234] width 11 height 12
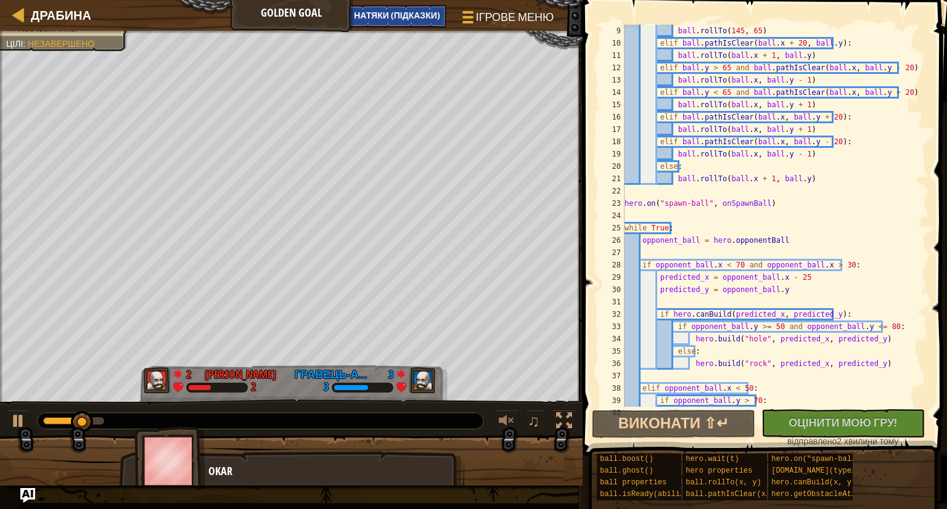
click at [409, 17] on span "НАТЯКИ (Підказки)" at bounding box center [397, 15] width 86 height 12
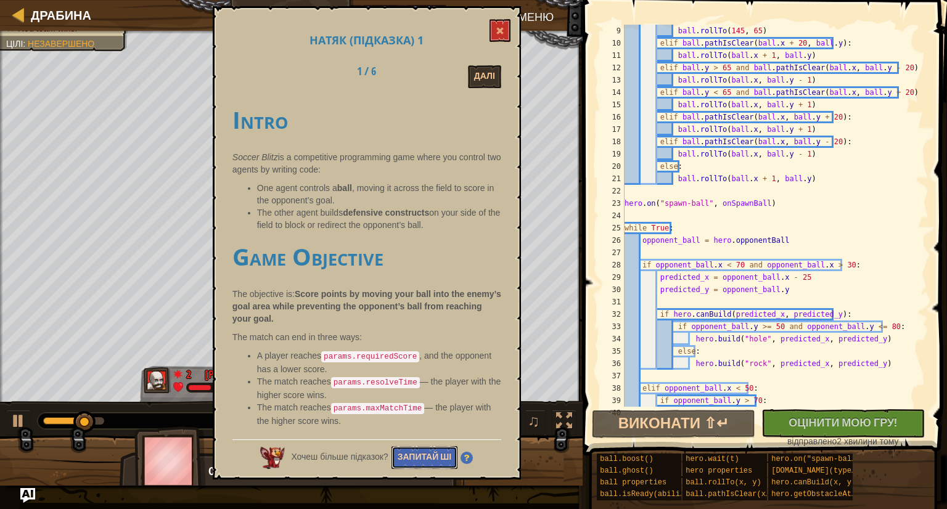
click at [423, 456] on button "Запитай ШІ" at bounding box center [425, 457] width 67 height 23
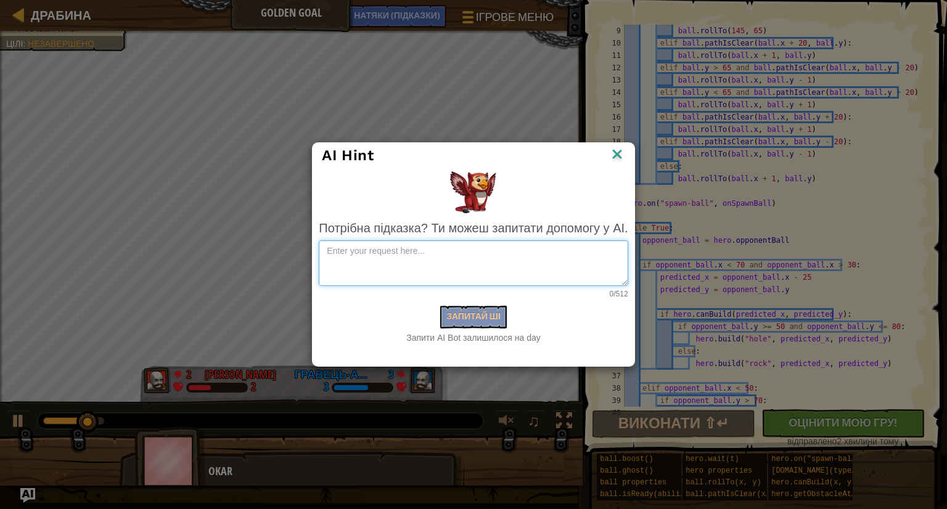
click at [458, 269] on textarea at bounding box center [473, 263] width 309 height 46
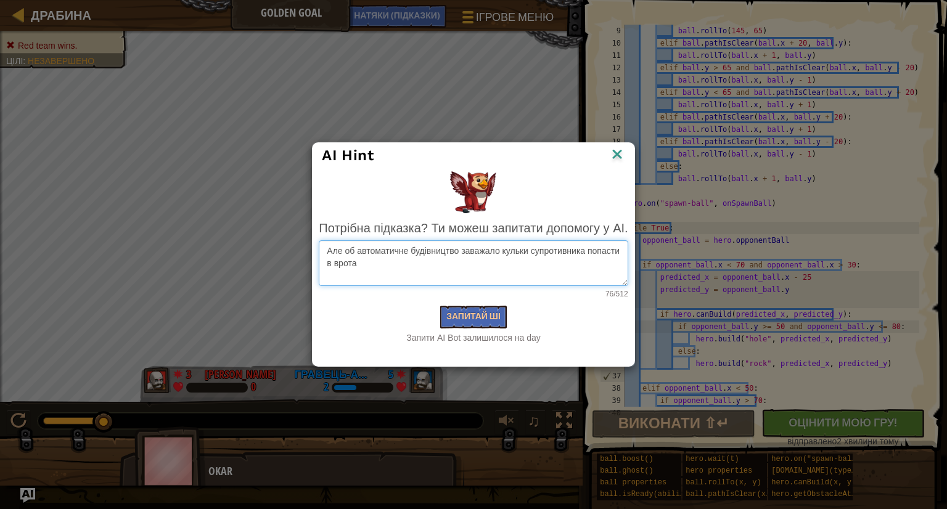
click at [337, 261] on textarea "Але об автоматичне будівництво заважало кульки супротивника попасти в врота" at bounding box center [473, 263] width 309 height 46
type textarea "Але об автоматичне будівництво заважало кульки супротивника попасти в ворота"
click at [482, 324] on button "Запитай ШІ" at bounding box center [473, 317] width 67 height 23
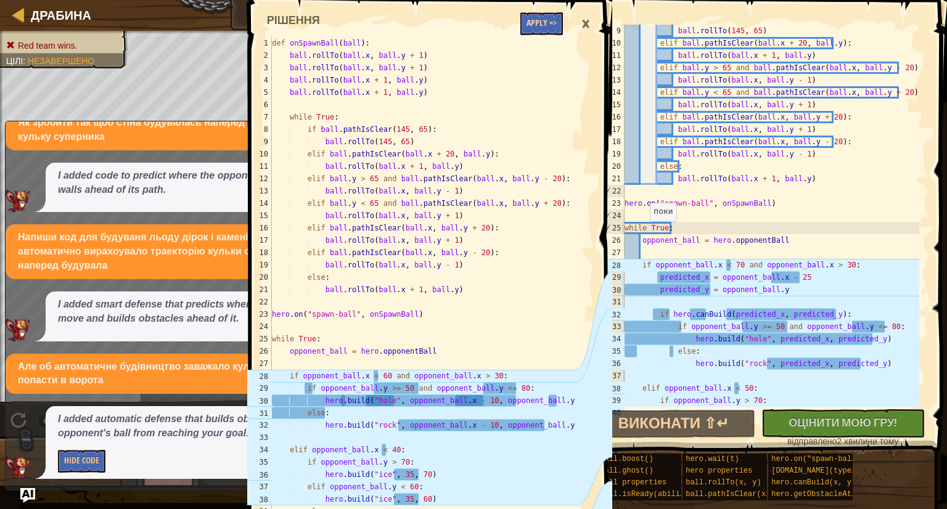
scroll to position [0, 0]
click at [546, 10] on span at bounding box center [432, 304] width 374 height 680
click at [543, 18] on button "Apply =>" at bounding box center [541, 23] width 43 height 23
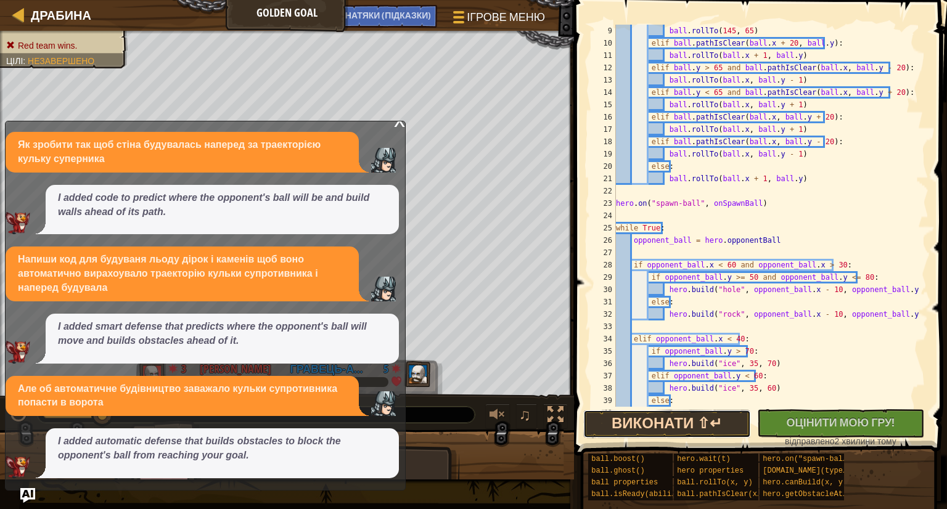
click at [709, 435] on button "Виконати ⇧↵" at bounding box center [667, 424] width 168 height 28
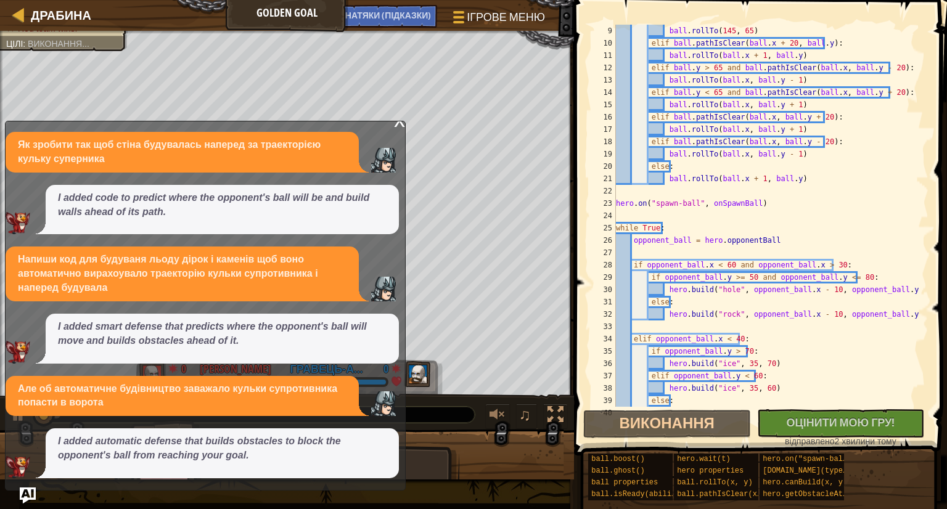
click at [31, 495] on img "Ask AI" at bounding box center [28, 496] width 16 height 16
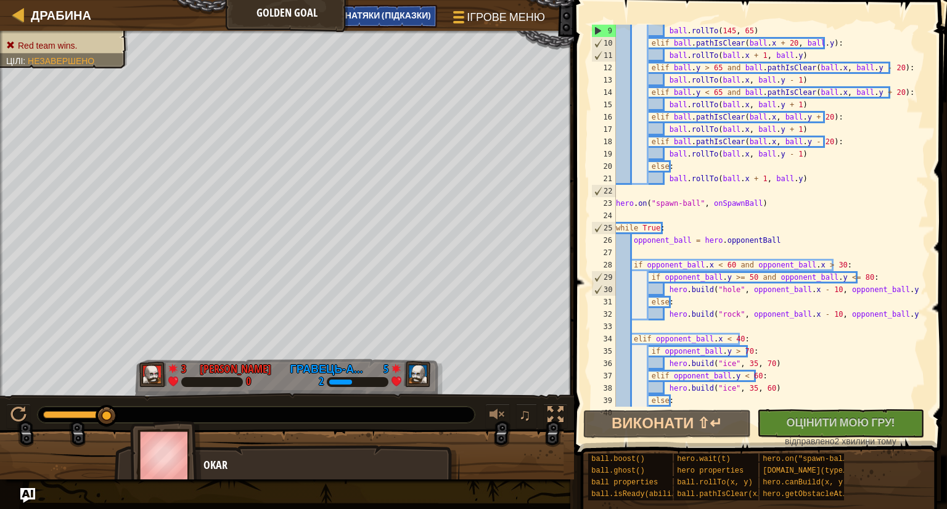
click at [410, 11] on span "НАТЯКИ (Підказки)" at bounding box center [388, 15] width 86 height 12
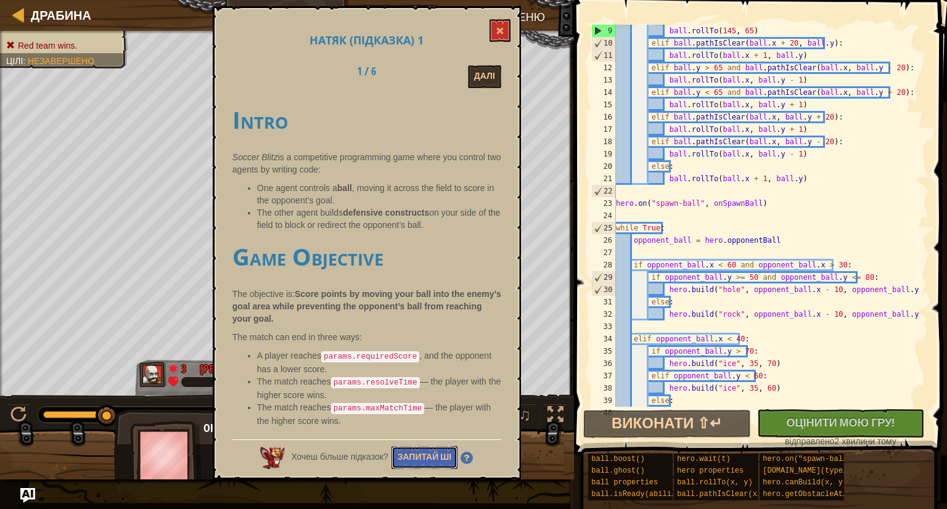
drag, startPoint x: 419, startPoint y: 463, endPoint x: 437, endPoint y: 459, distance: 17.8
click at [425, 459] on button "Запитай ШІ" at bounding box center [425, 457] width 67 height 23
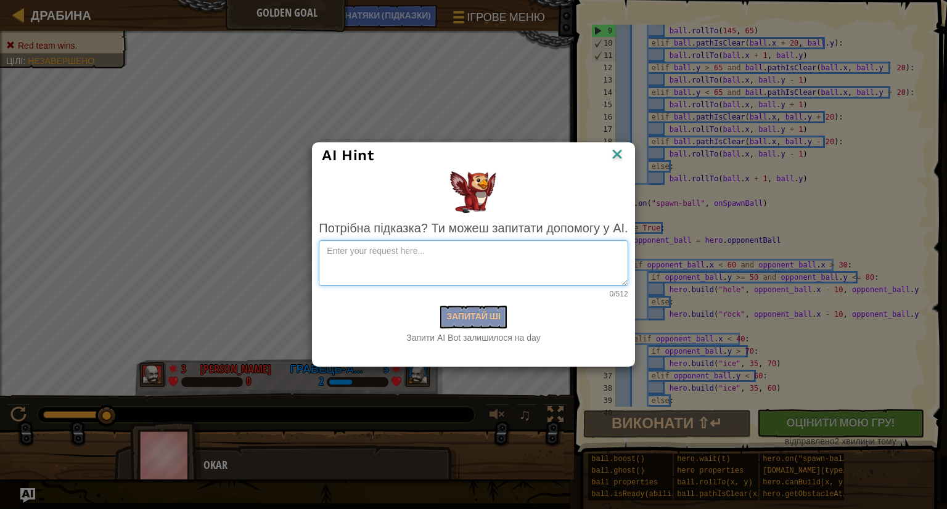
click at [480, 248] on textarea at bounding box center [473, 263] width 309 height 46
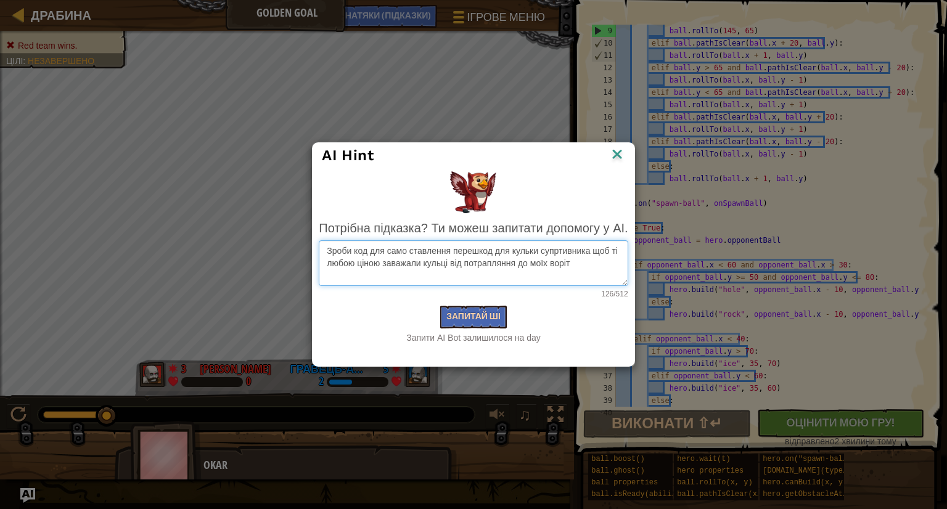
type textarea "Зроби код для само ставлення перешкод для кульки супртивника щоб ті любою ціною…"
click at [483, 322] on button "Запитай ШІ" at bounding box center [473, 317] width 67 height 23
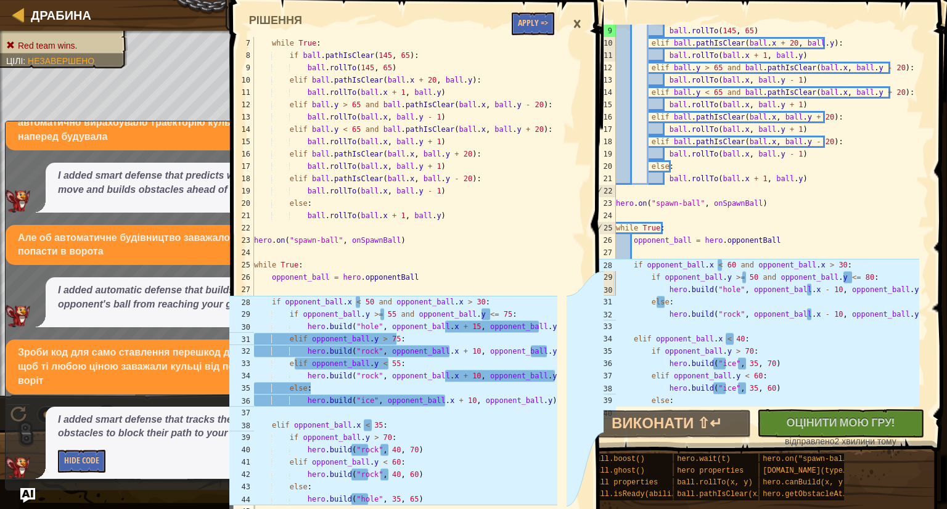
scroll to position [74, 0]
click at [534, 23] on button "Apply =>" at bounding box center [533, 23] width 43 height 23
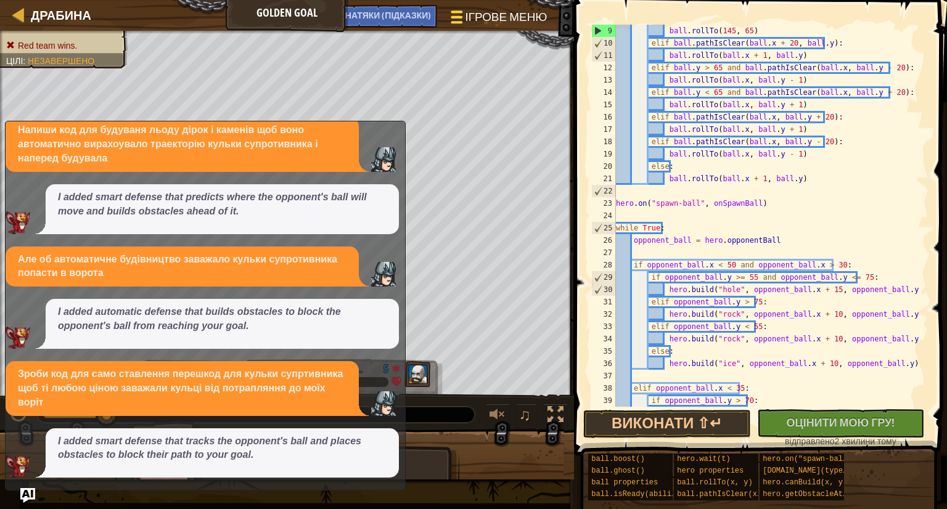
scroll to position [137, 0]
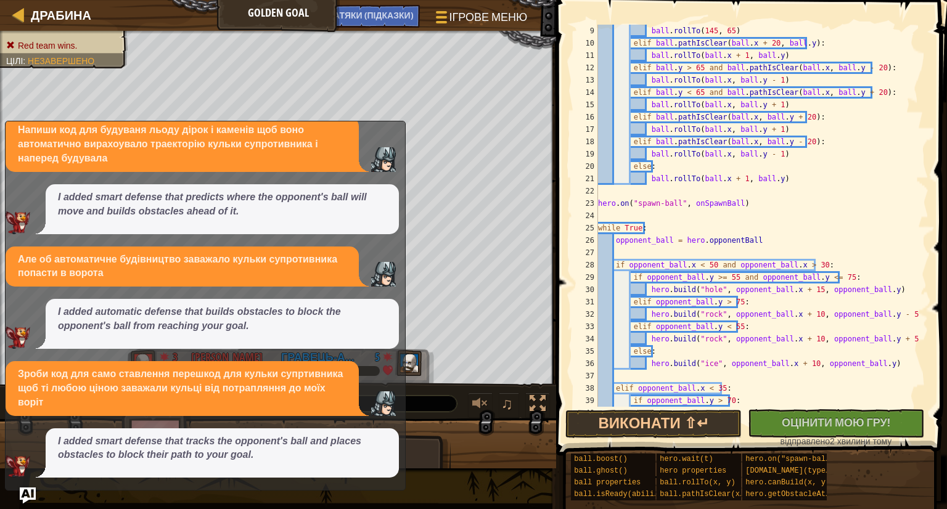
drag, startPoint x: 27, startPoint y: 490, endPoint x: 33, endPoint y: 490, distance: 6.8
click at [27, 490] on img "Ask AI" at bounding box center [28, 496] width 16 height 16
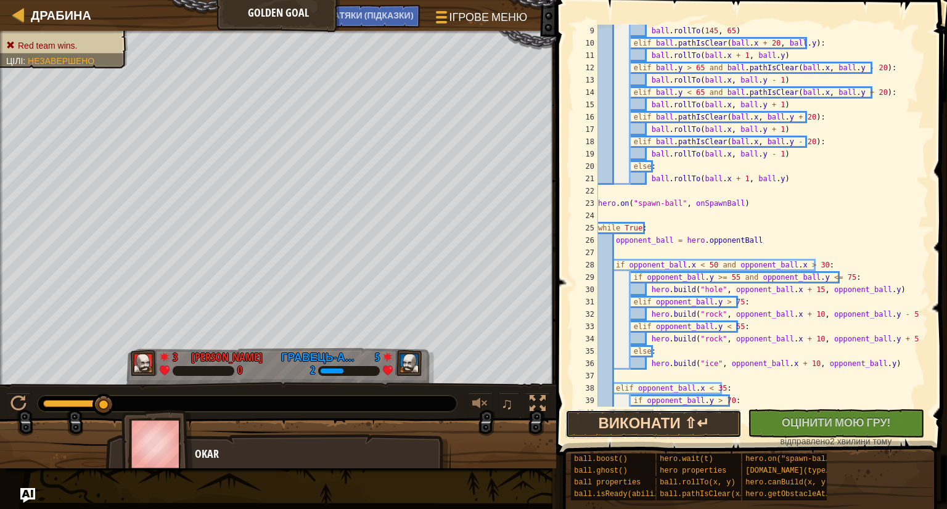
click at [653, 420] on button "Виконати ⇧↵" at bounding box center [653, 424] width 176 height 28
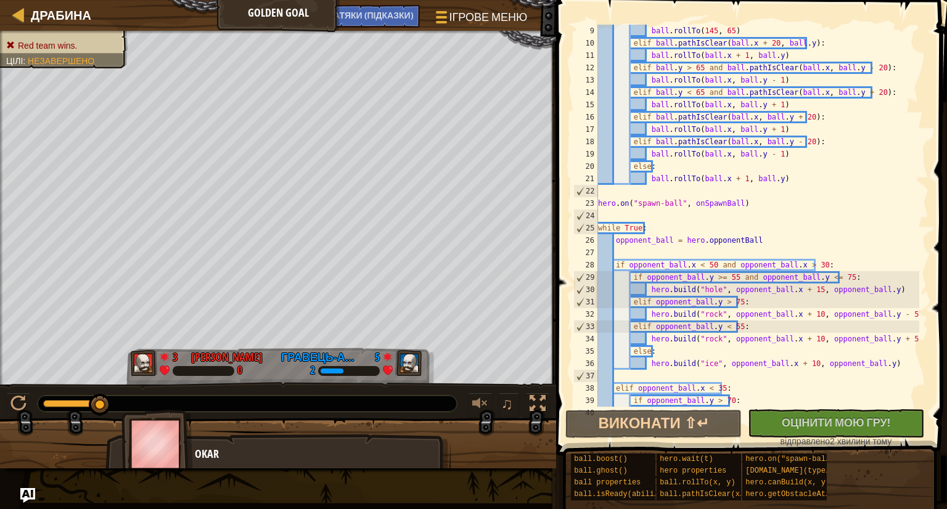
scroll to position [173, 0]
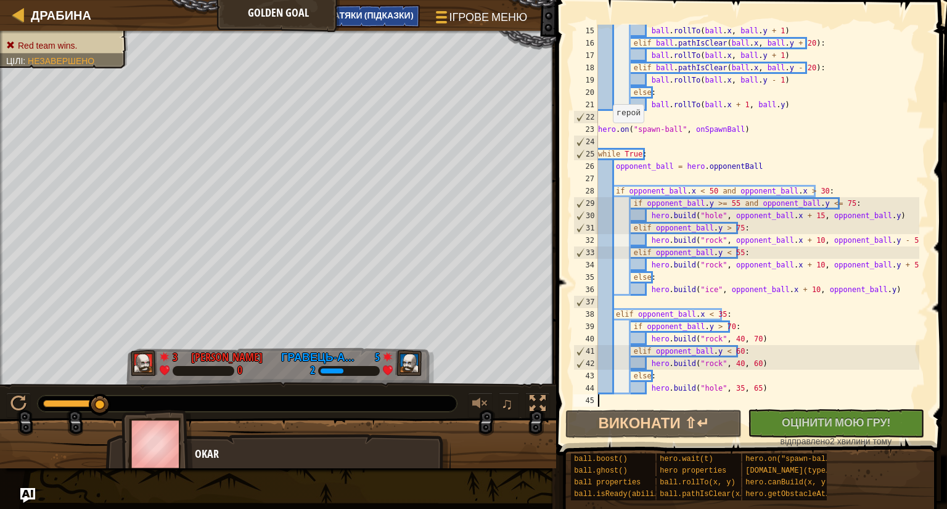
click at [400, 12] on span "НАТЯКИ (Підказки)" at bounding box center [370, 15] width 86 height 12
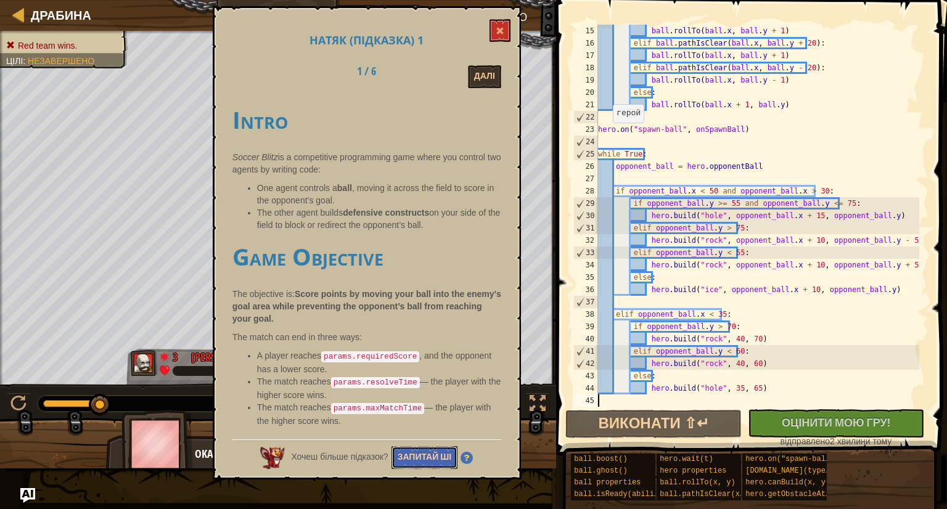
click at [415, 452] on button "Запитай ШІ" at bounding box center [425, 457] width 67 height 23
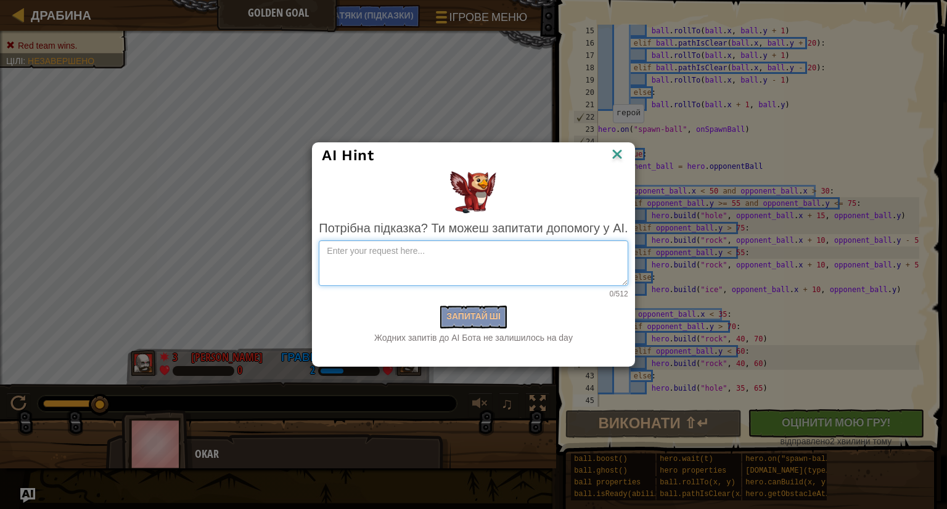
click at [467, 262] on textarea at bounding box center [473, 263] width 309 height 46
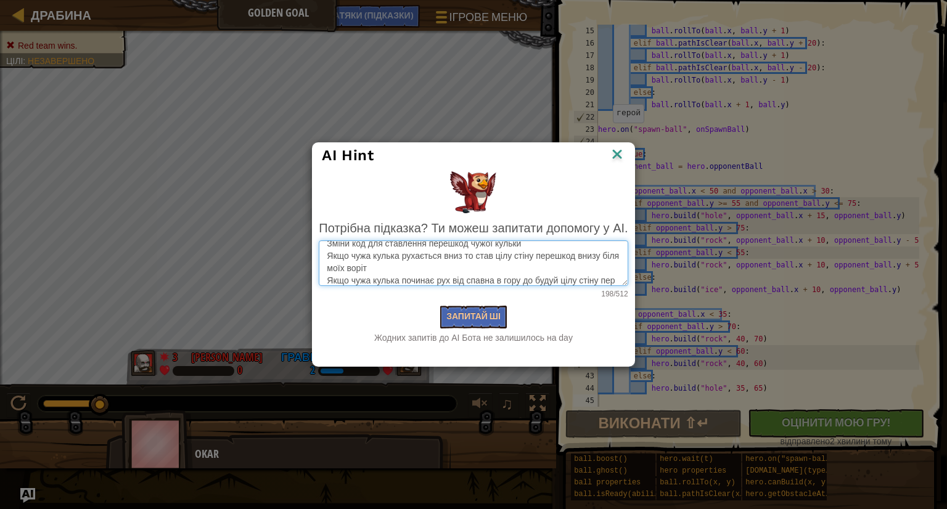
scroll to position [20, 0]
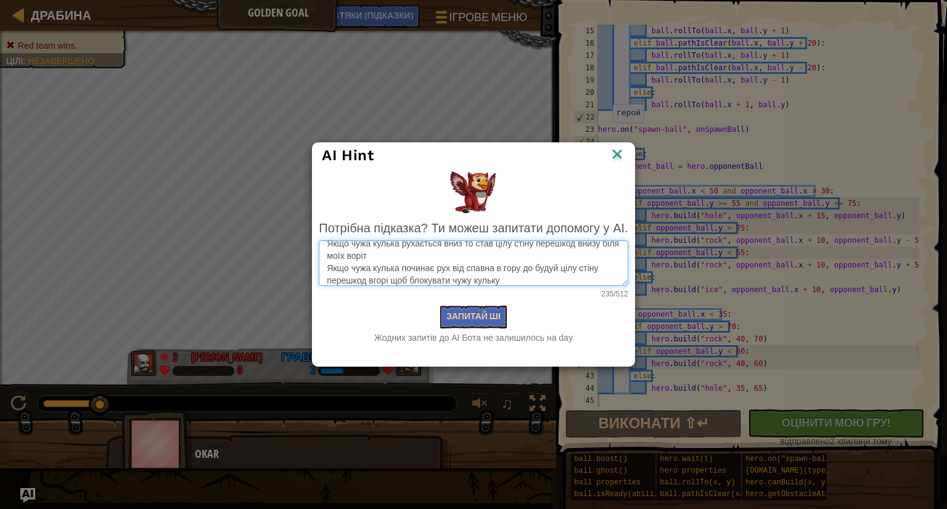
type textarea "Зміни код для ставлення перешкод чужої кульки Якщо чужа кулька рухається вниз т…"
click at [465, 313] on button "Запитай ШІ" at bounding box center [473, 317] width 67 height 23
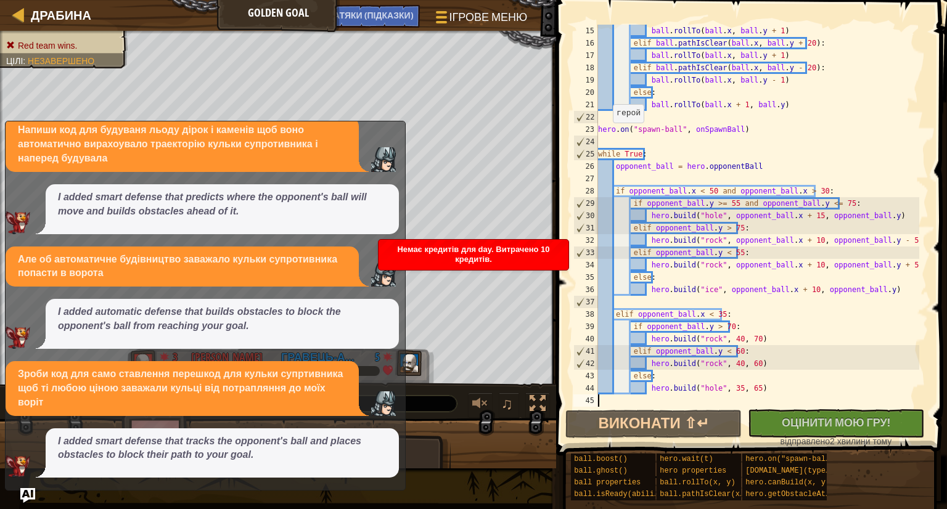
scroll to position [137, 0]
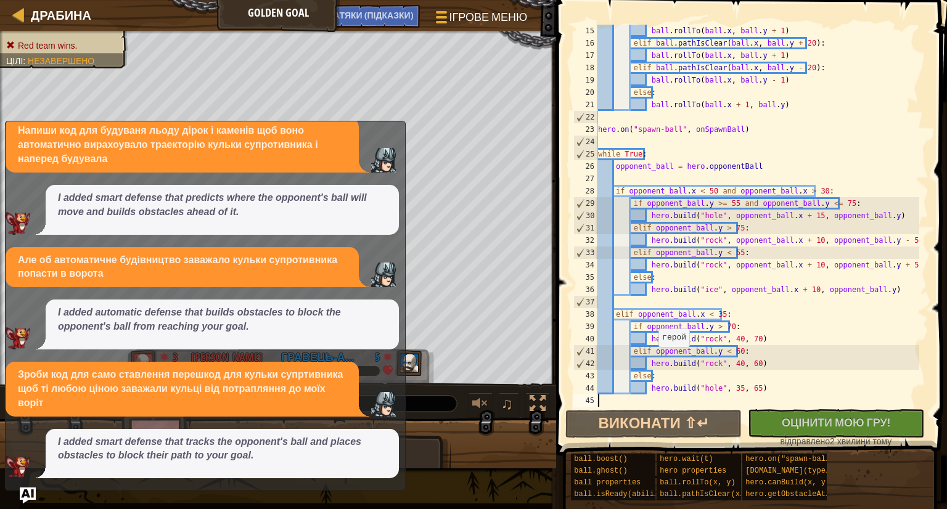
click at [25, 498] on img "Ask AI" at bounding box center [28, 496] width 16 height 16
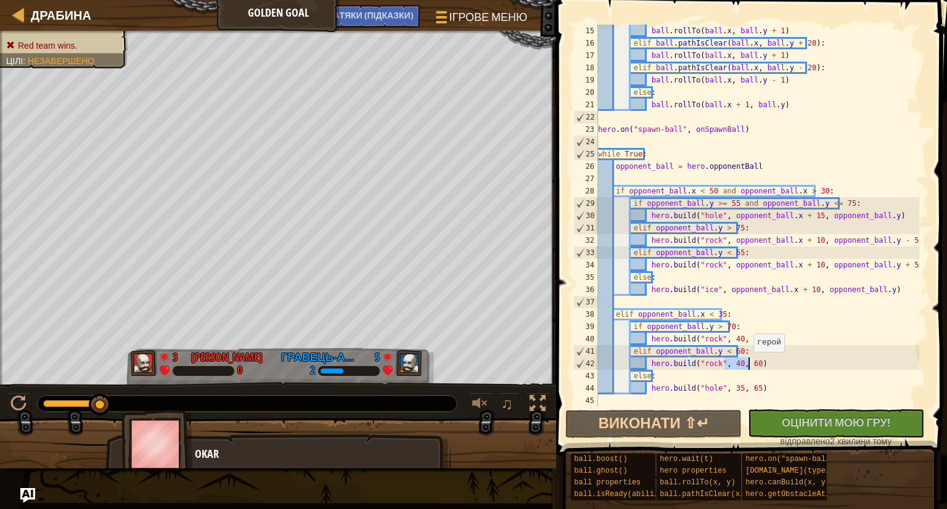
drag, startPoint x: 723, startPoint y: 363, endPoint x: 747, endPoint y: 364, distance: 24.7
click at [747, 364] on div "ball . rollTo ( ball . x , ball . y + 1 ) elif ball . pathIsClear ( ball . x , …" at bounding box center [758, 228] width 324 height 407
type textarea "[DOMAIN_NAME]("rock", 40, 60)"
click at [380, 19] on span "НАТЯКИ (Підказки)" at bounding box center [370, 15] width 86 height 12
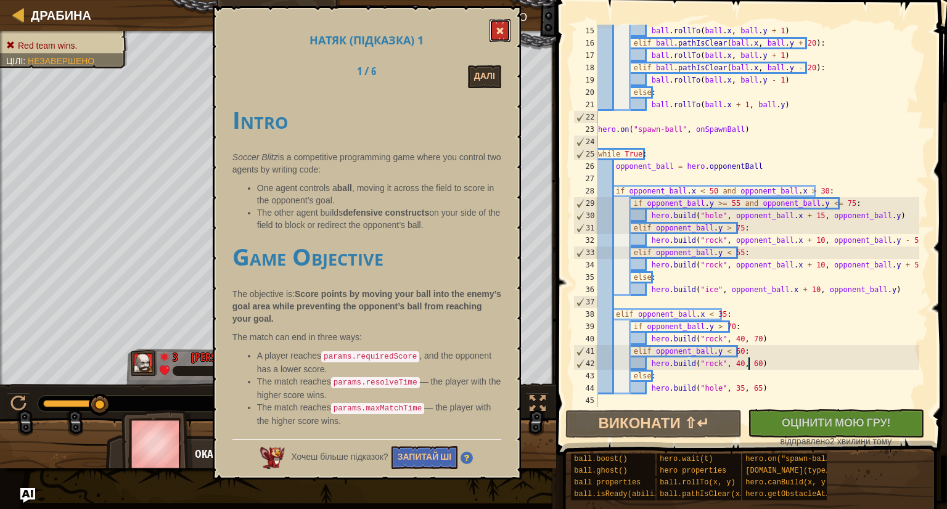
click at [501, 30] on span at bounding box center [500, 31] width 9 height 9
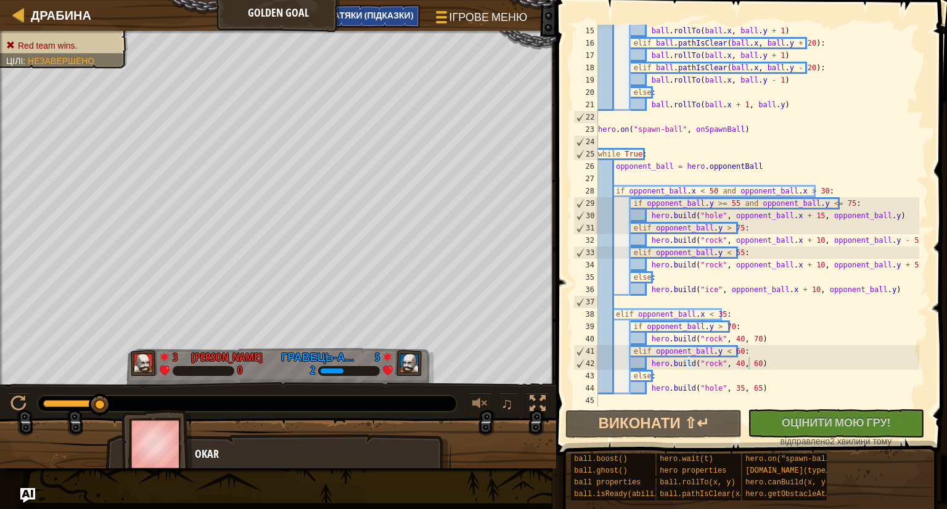
click at [404, 20] on span "НАТЯКИ (Підказки)" at bounding box center [370, 15] width 86 height 12
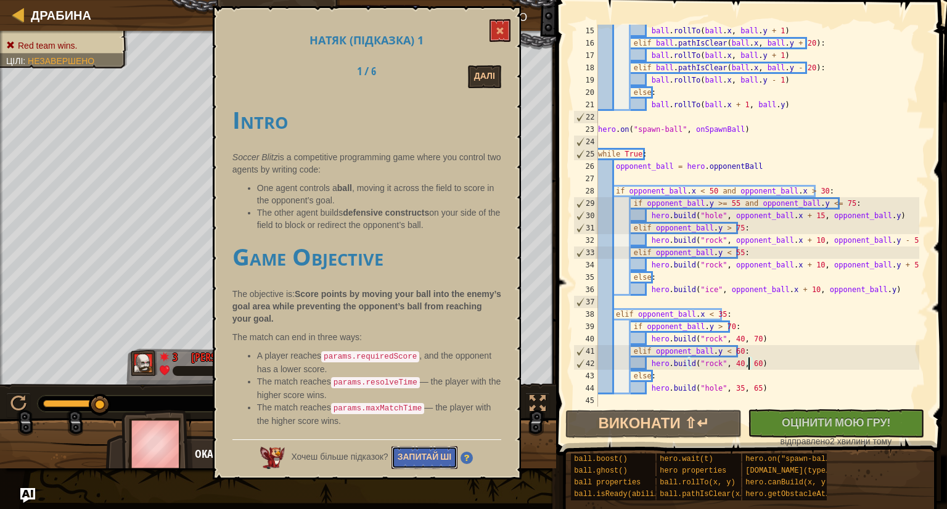
click at [445, 453] on button "Запитай ШІ" at bounding box center [425, 457] width 67 height 23
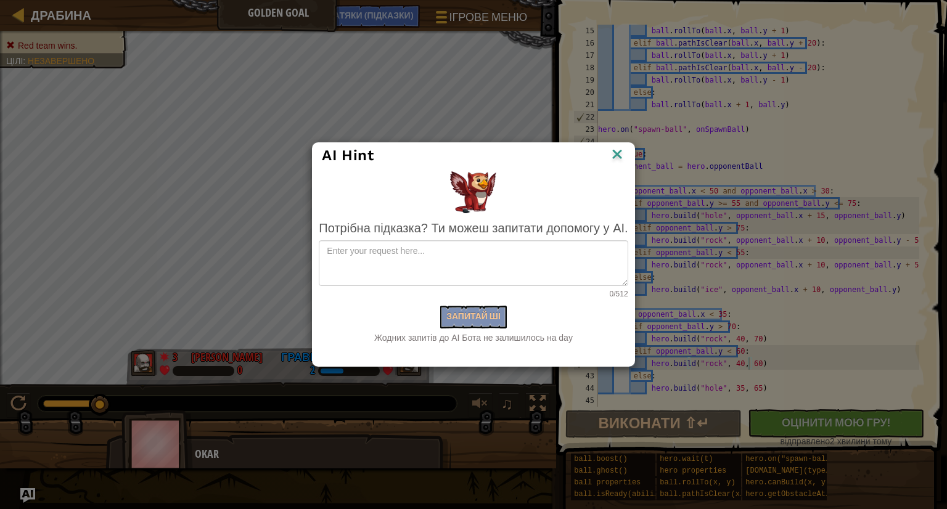
click at [619, 157] on img at bounding box center [617, 155] width 16 height 18
